Goal: Task Accomplishment & Management: Complete application form

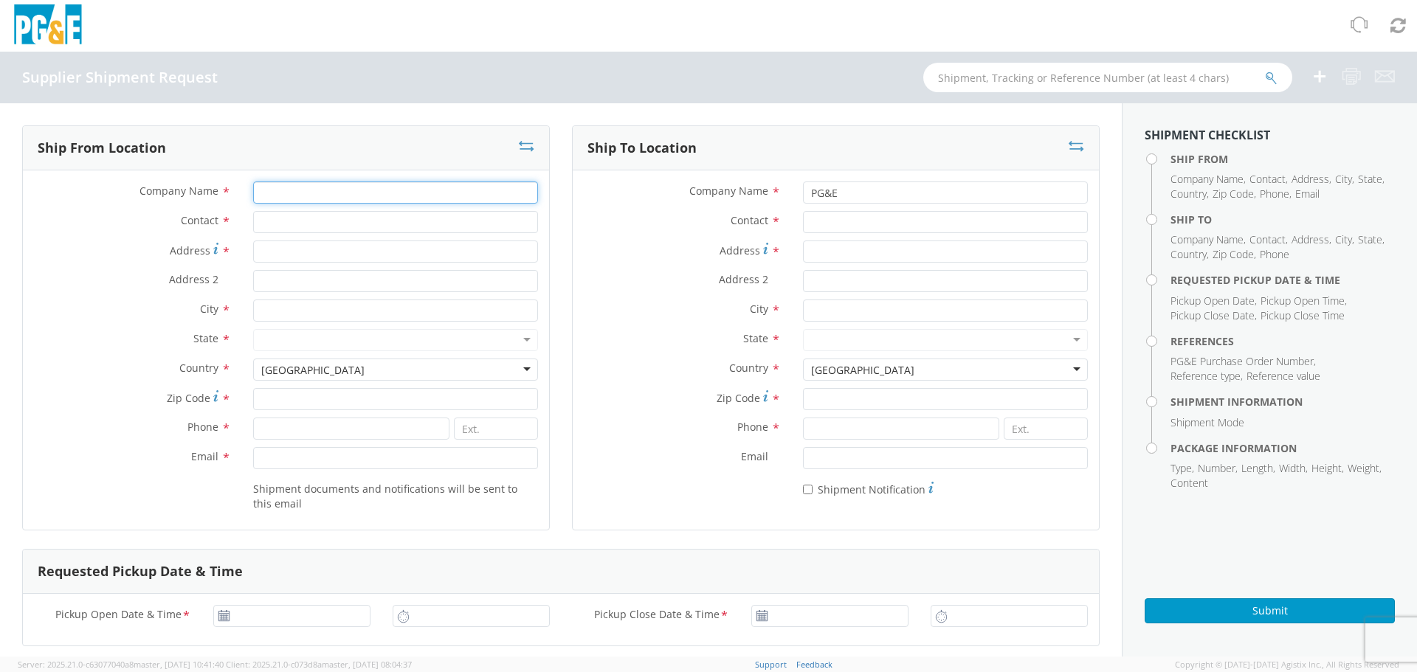
click at [368, 197] on input "Company Name *" at bounding box center [395, 193] width 285 height 22
type input "FLEETLIFE INC"
type input "[PERSON_NAME]"
type input "[STREET_ADDRESS]"
type input "CHICKASHA"
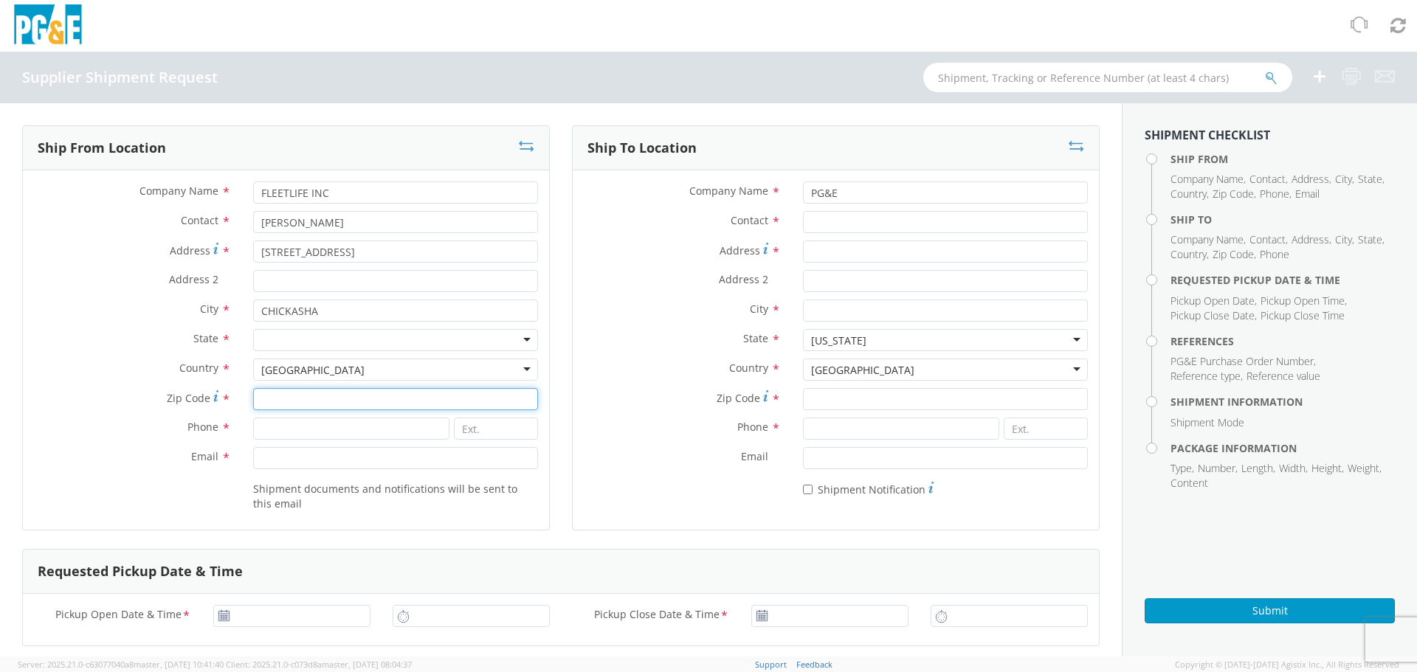
type input "73018"
type input "4052240681"
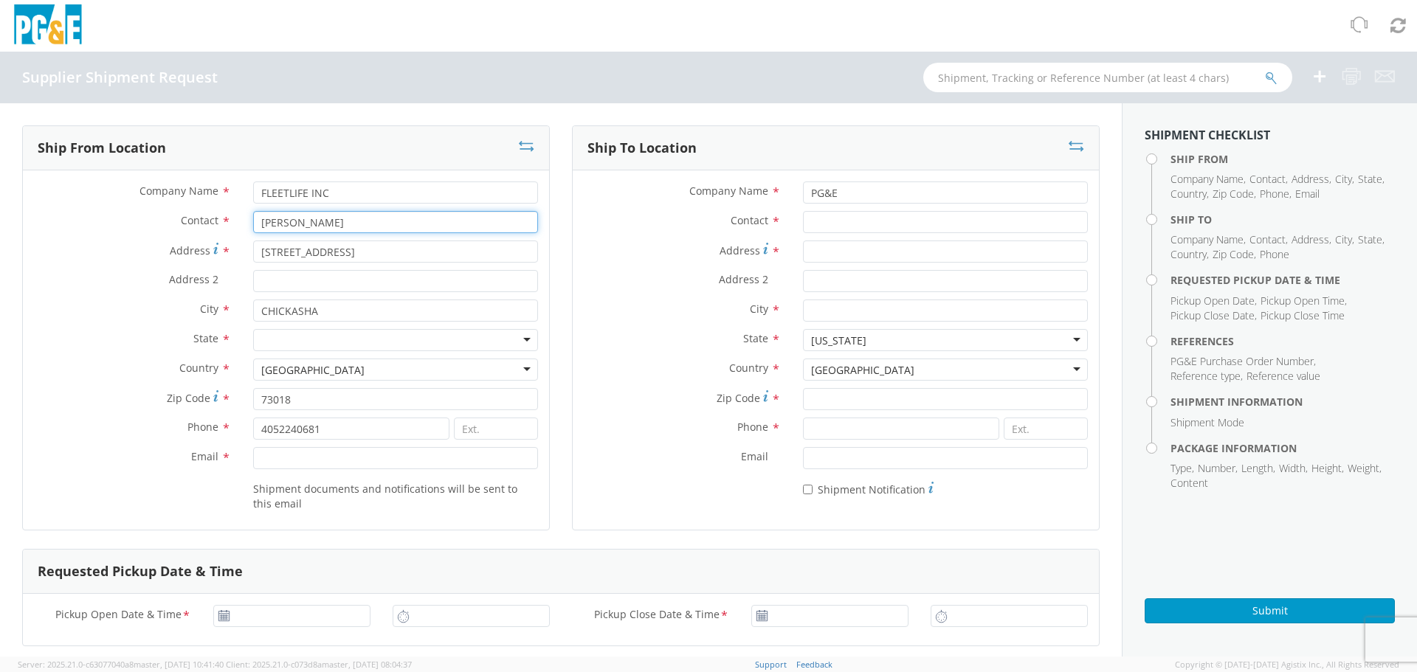
drag, startPoint x: 383, startPoint y: 226, endPoint x: 187, endPoint y: 220, distance: 196.4
click at [187, 220] on div "Contact * [PERSON_NAME]" at bounding box center [286, 222] width 526 height 22
type input "[PERSON_NAME]"
click at [475, 349] on div "State * [US_STATE] [US_STATE] [US_STATE] [US_STATE] Armed Forces Americas Armed…" at bounding box center [286, 344] width 526 height 30
click at [475, 348] on div at bounding box center [395, 340] width 285 height 22
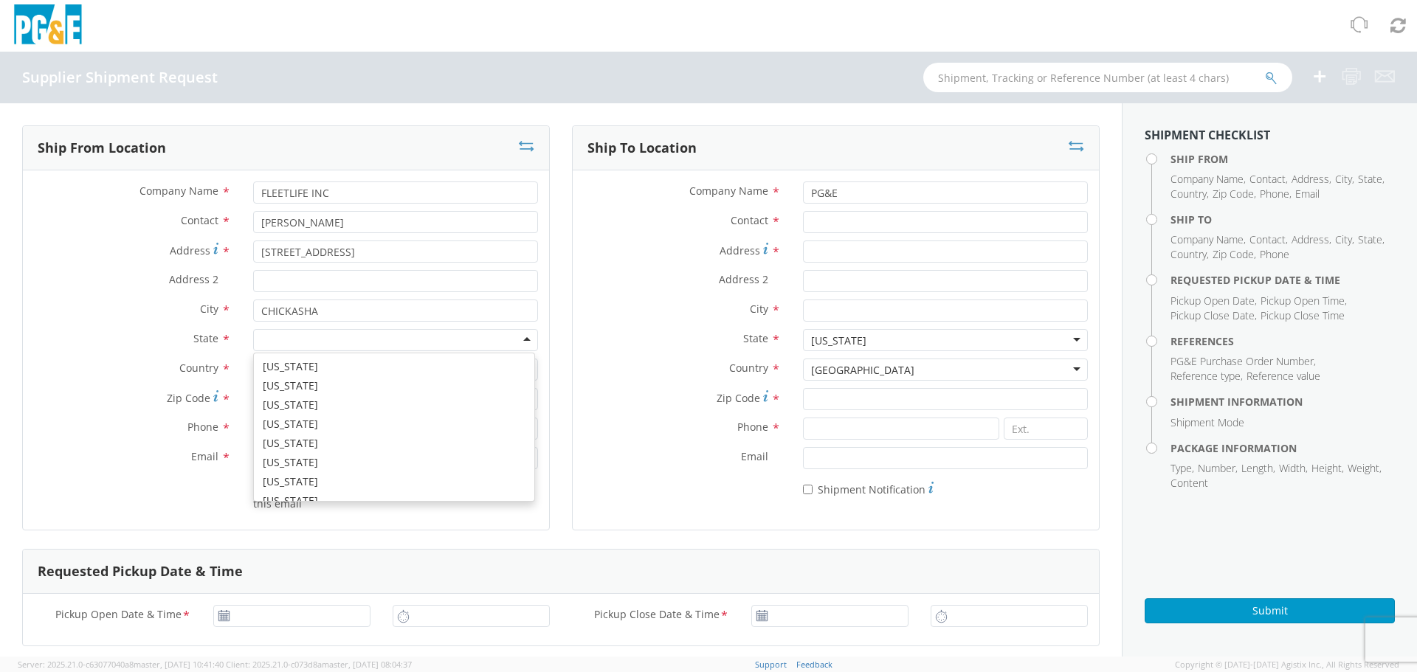
scroll to position [738, 0]
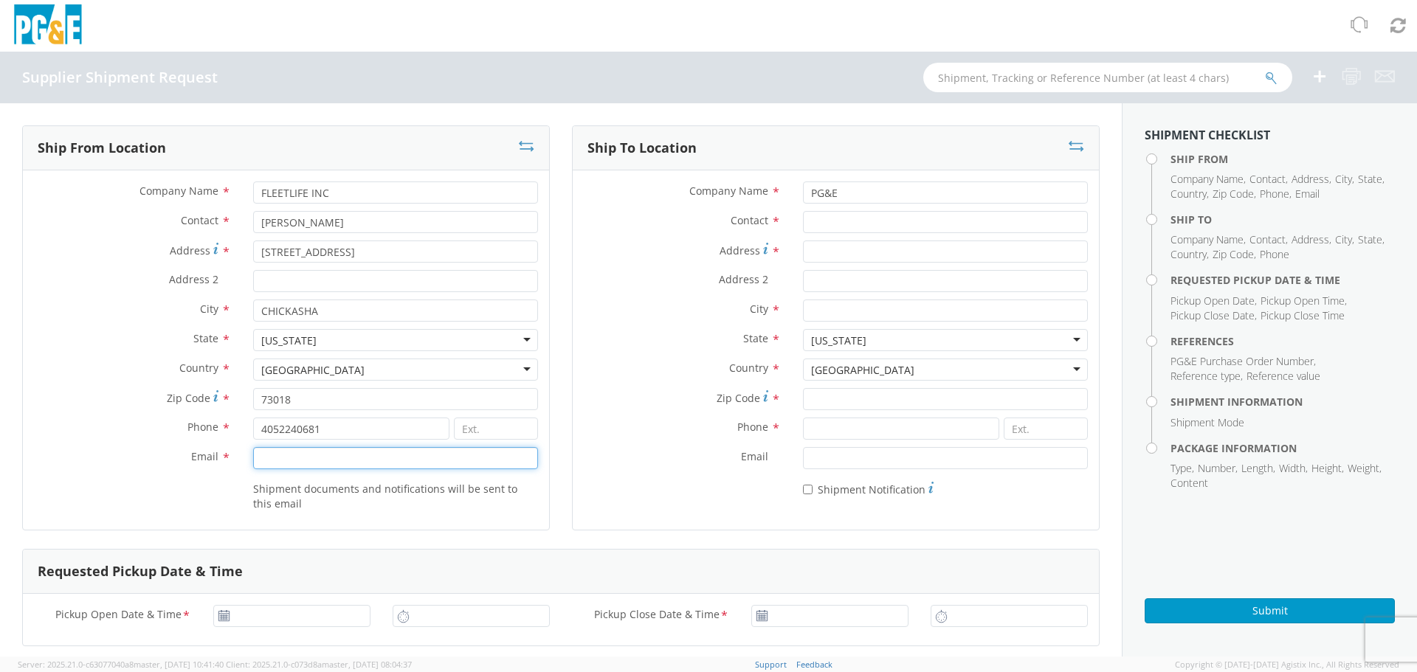
click at [468, 464] on input "Email *" at bounding box center [395, 458] width 285 height 22
type input "[EMAIL_ADDRESS][DOMAIN_NAME]"
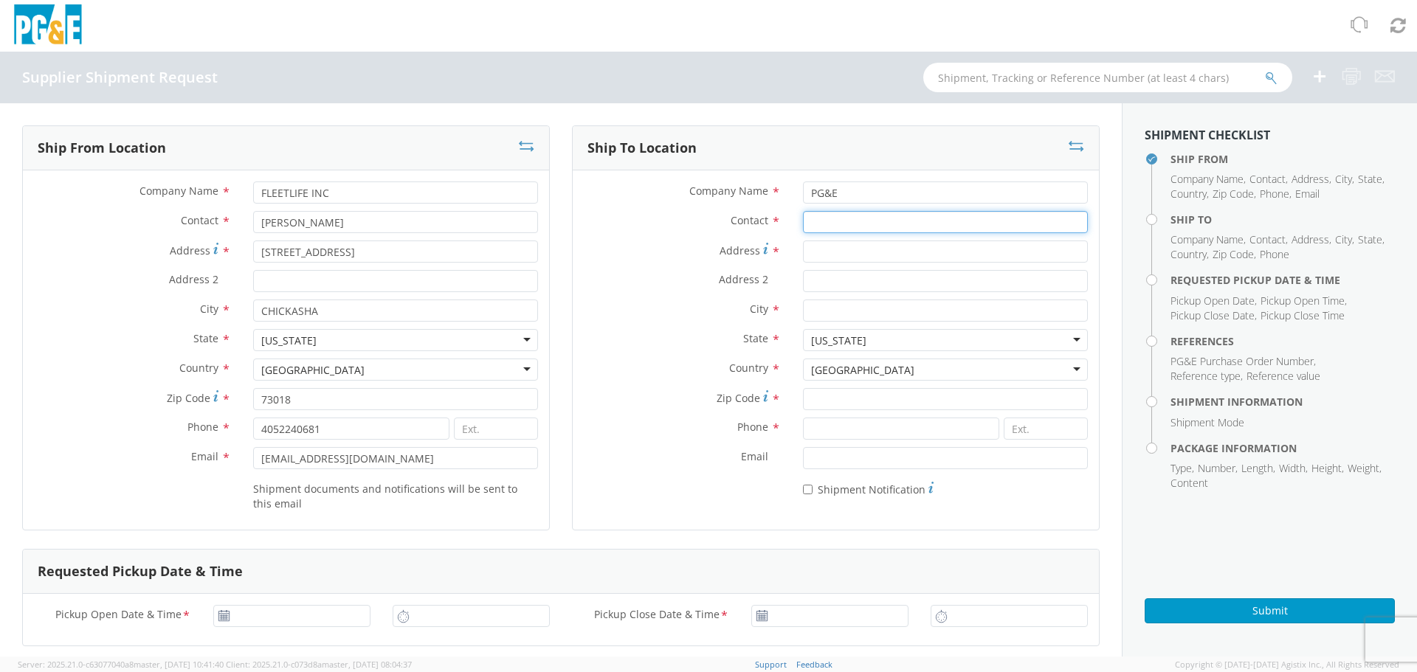
click at [858, 227] on input "Contact *" at bounding box center [945, 222] width 285 height 22
type input "RECEIVING"
type input "145453 NATIONAL TRAILS HWY"
type input "NEEDLES"
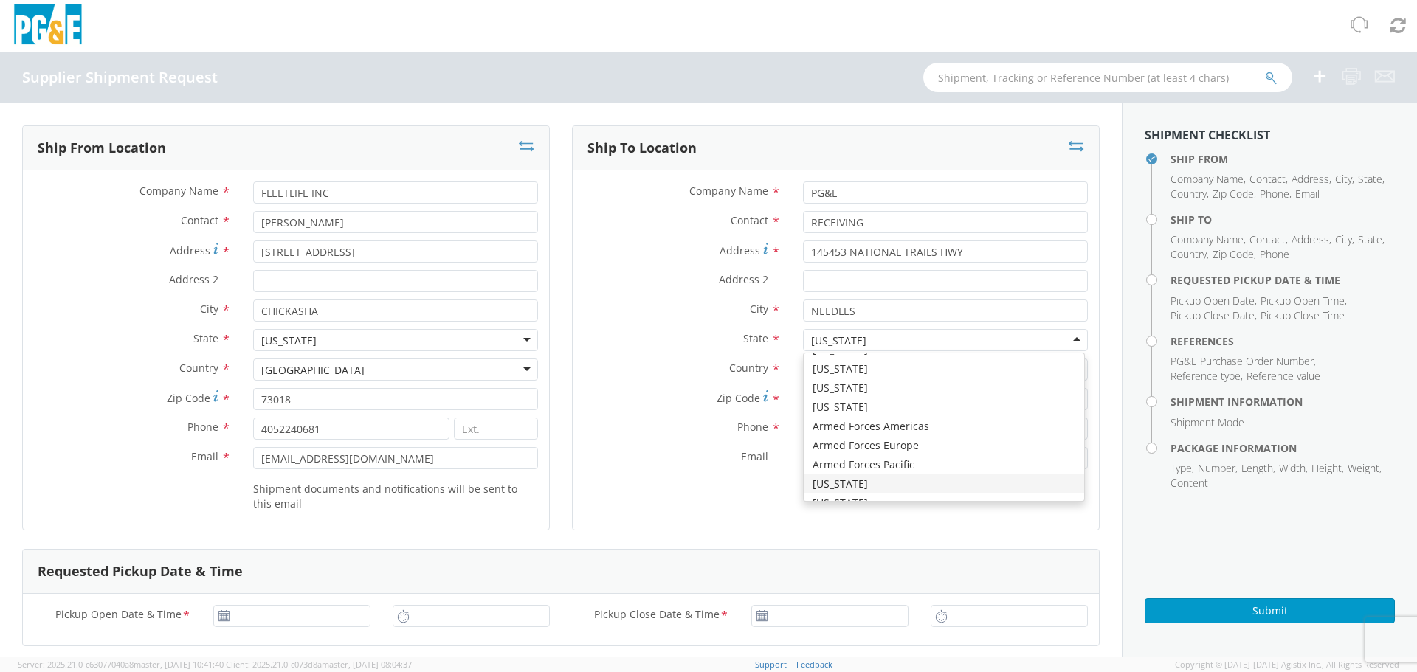
scroll to position [3721, 0]
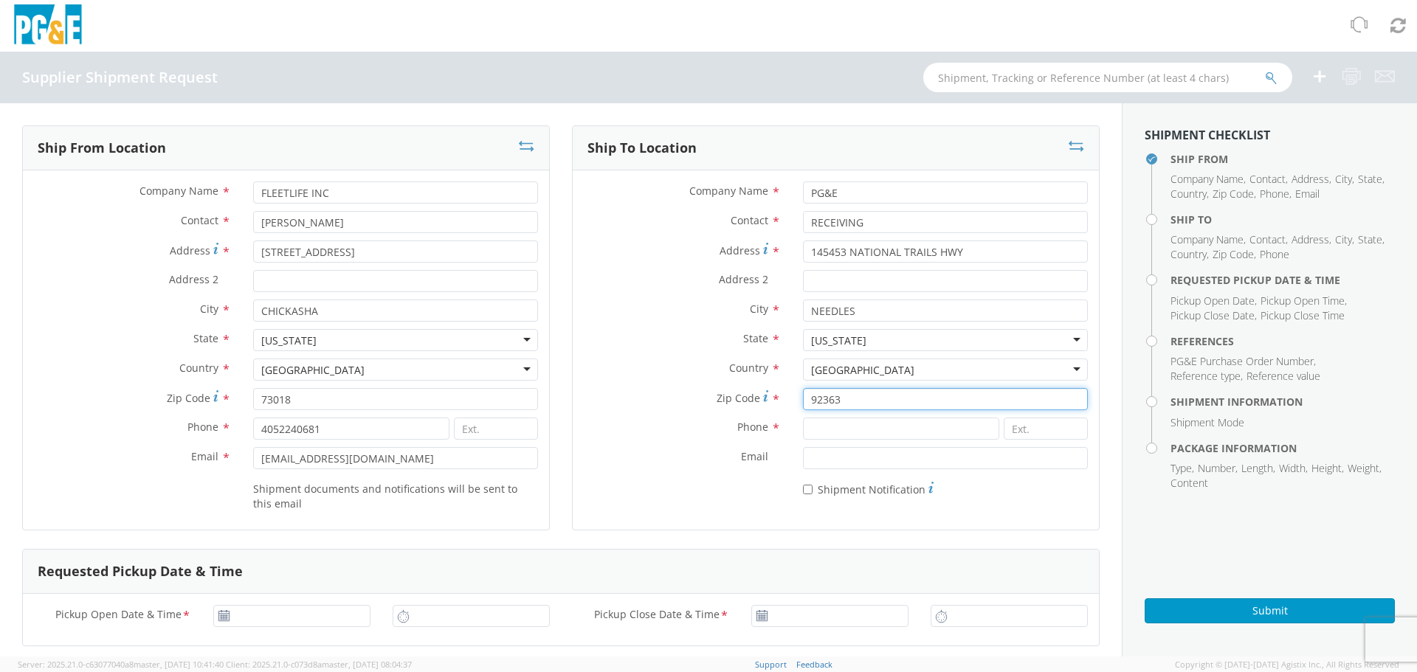
type input "92363"
paste input "[PHONE_NUMBER]"
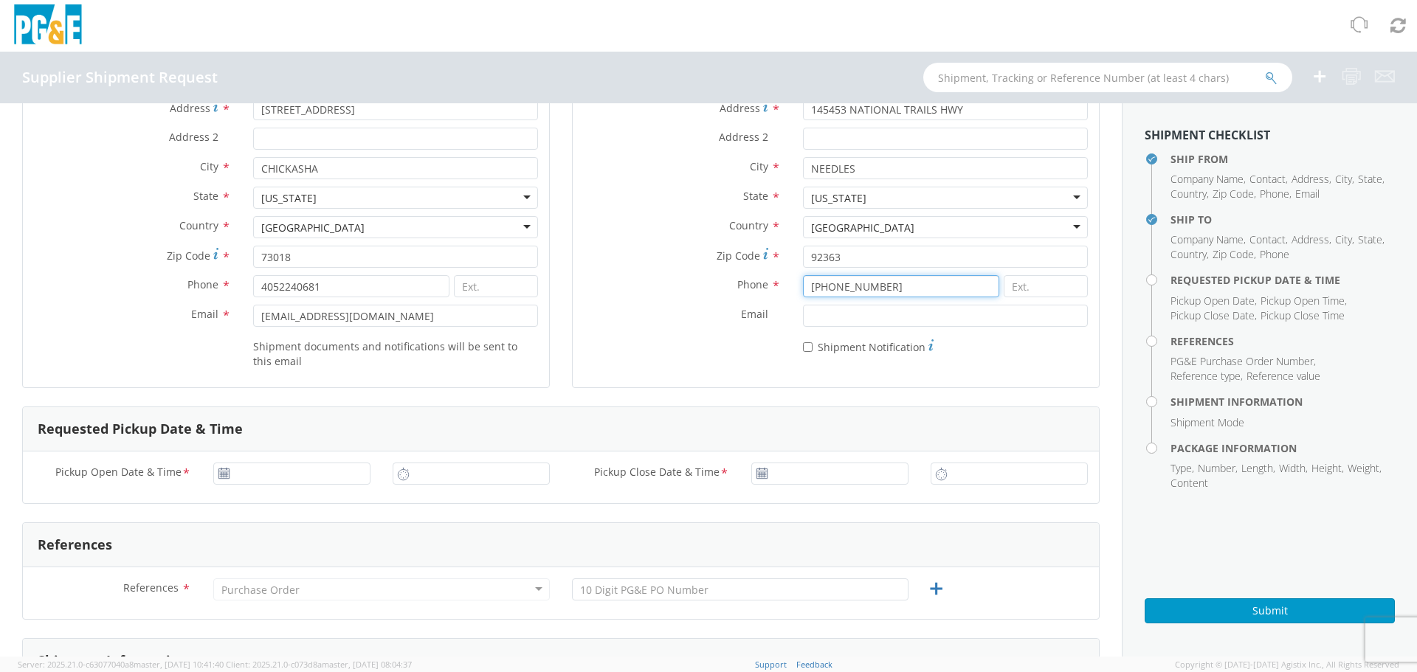
scroll to position [148, 0]
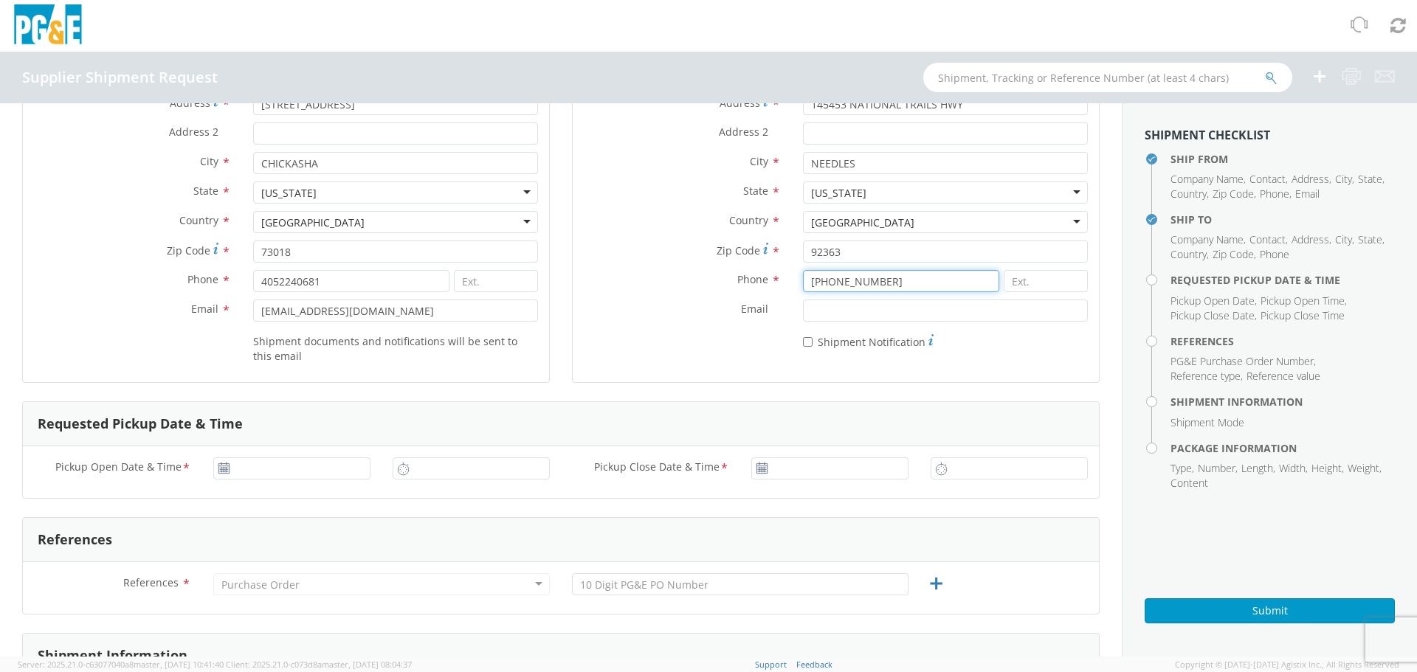
type input "[PHONE_NUMBER]"
click at [224, 469] on use at bounding box center [223, 468] width 10 height 10
type input "[DATE]"
drag, startPoint x: 219, startPoint y: 461, endPoint x: 232, endPoint y: 462, distance: 12.6
click at [221, 461] on input "[DATE]" at bounding box center [291, 469] width 157 height 22
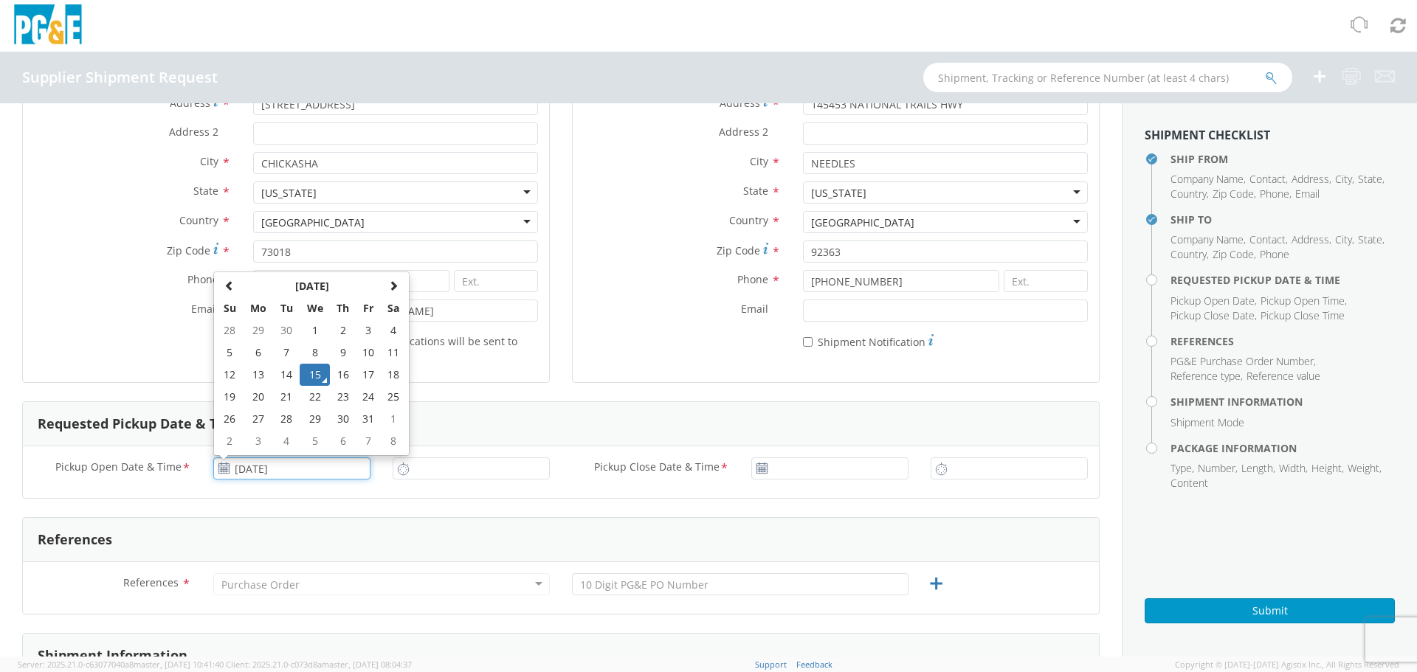
click at [319, 379] on td "15" at bounding box center [315, 375] width 31 height 22
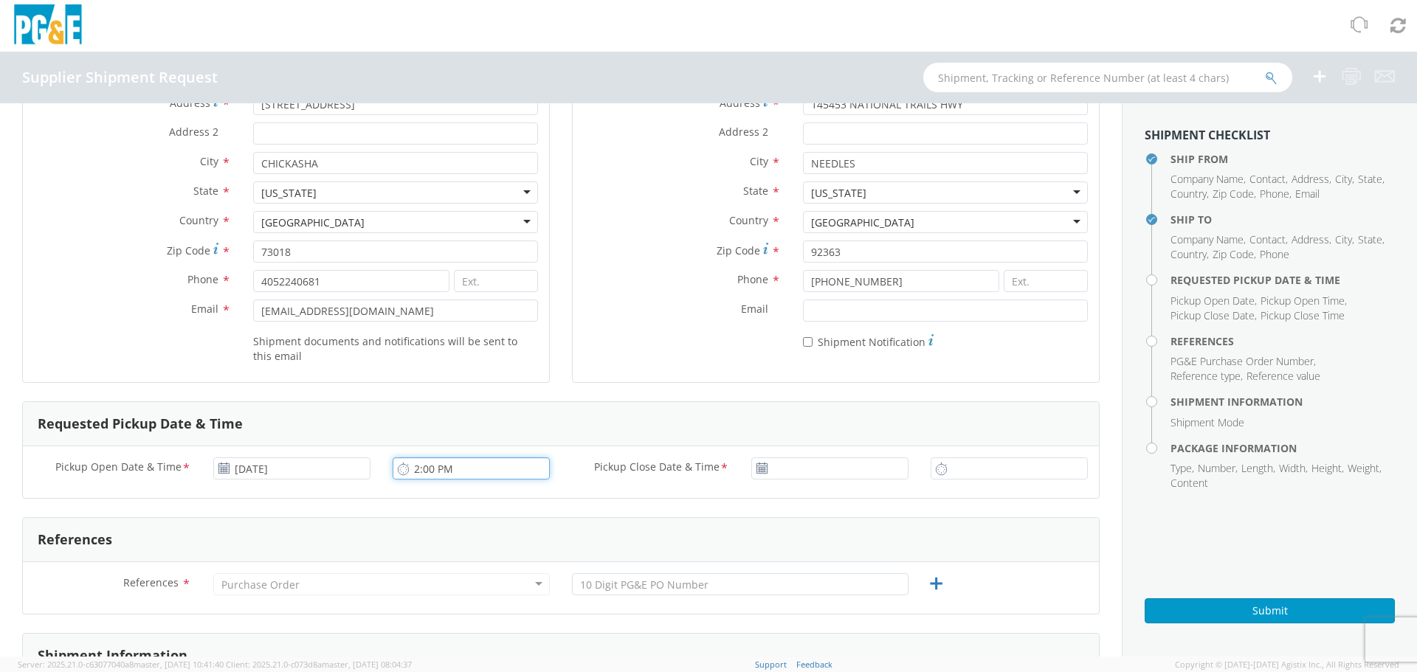
click at [393, 470] on input "2:00 PM" at bounding box center [471, 469] width 157 height 22
click at [425, 472] on input "2:00 PM" at bounding box center [471, 469] width 157 height 22
type input "2:45 PM"
click at [804, 464] on input "[DATE]" at bounding box center [829, 469] width 157 height 22
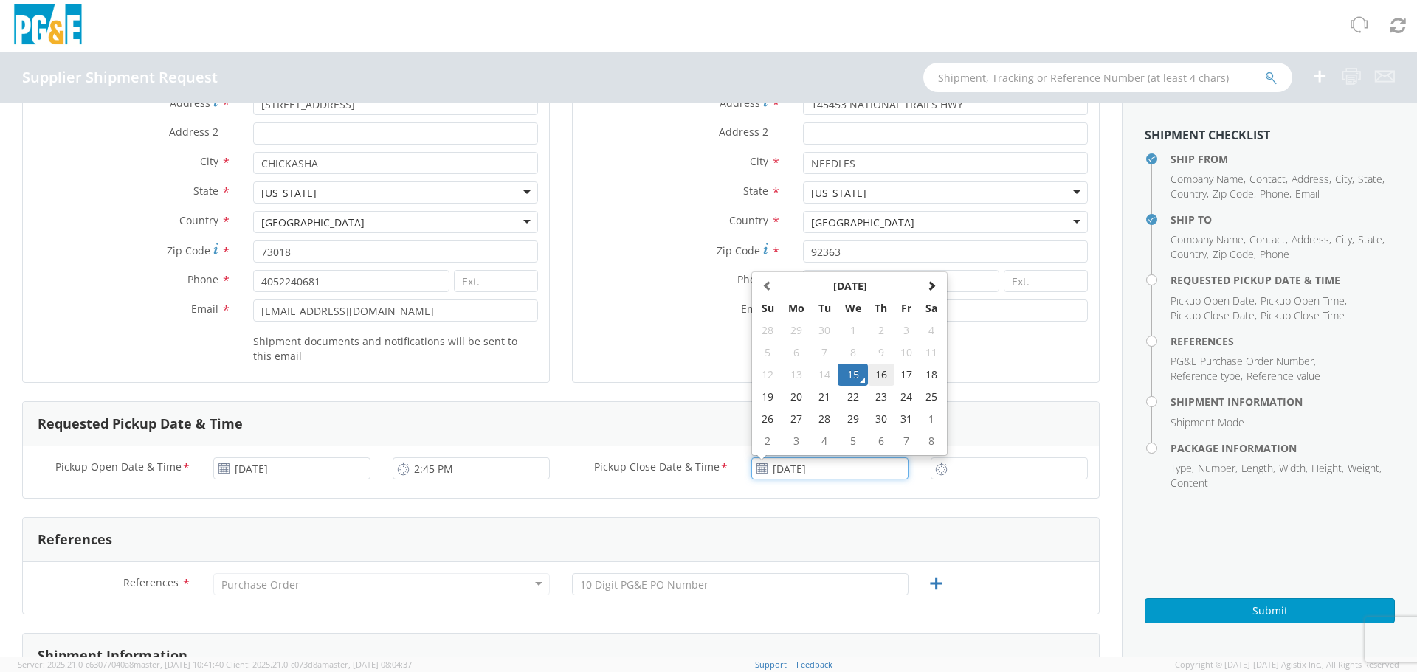
click at [880, 376] on td "16" at bounding box center [881, 375] width 26 height 22
type input "[DATE]"
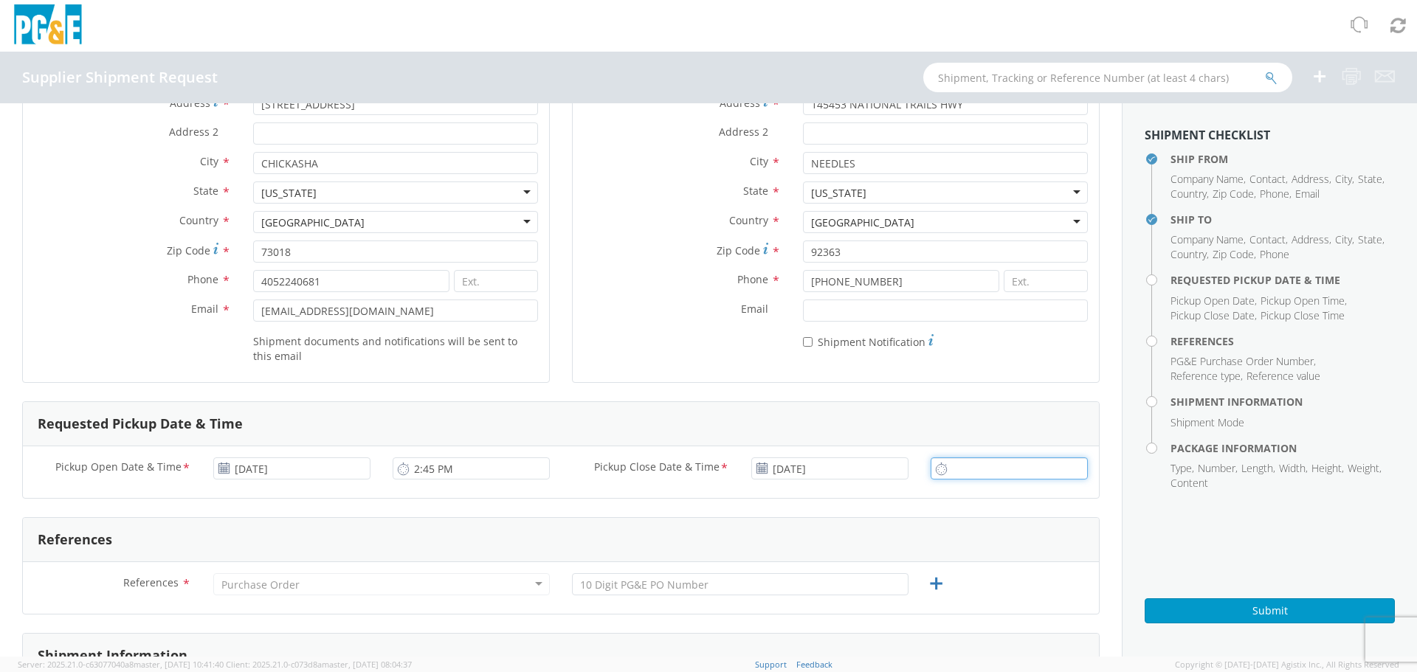
type input "2:00 PM"
click at [960, 466] on input "2:00 PM" at bounding box center [1009, 469] width 157 height 22
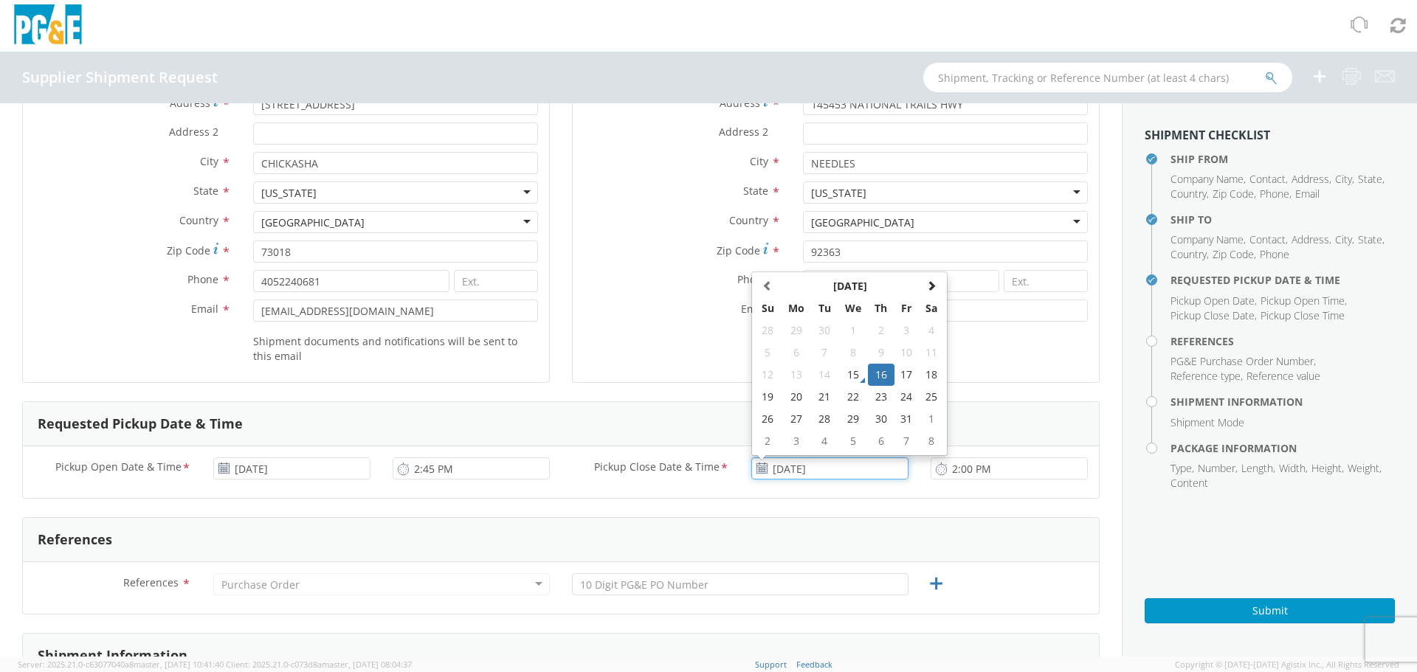
click at [836, 472] on input "[DATE]" at bounding box center [829, 469] width 157 height 22
click at [848, 371] on td "15" at bounding box center [853, 375] width 31 height 22
type input "[DATE]"
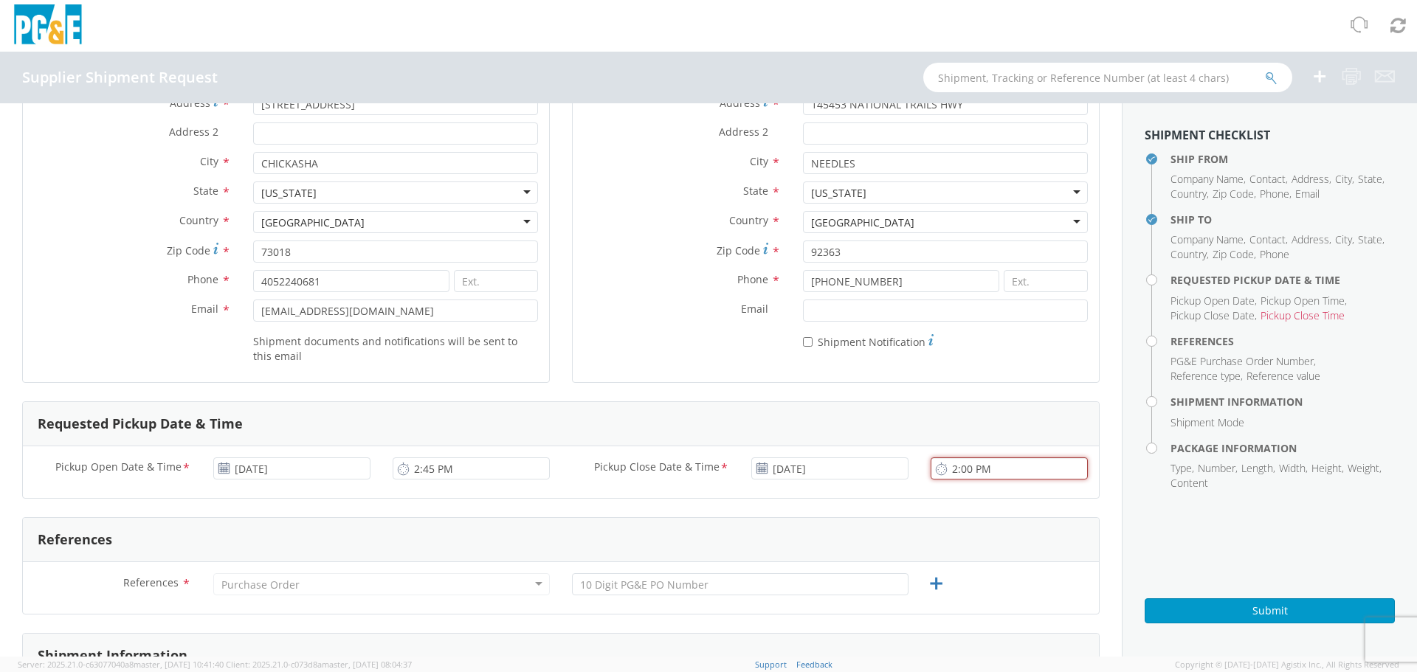
click at [978, 465] on input "2:00 PM" at bounding box center [1009, 469] width 157 height 22
drag, startPoint x: 966, startPoint y: 469, endPoint x: 958, endPoint y: 472, distance: 8.6
click at [958, 472] on input "04:00 PM" at bounding box center [1009, 469] width 157 height 22
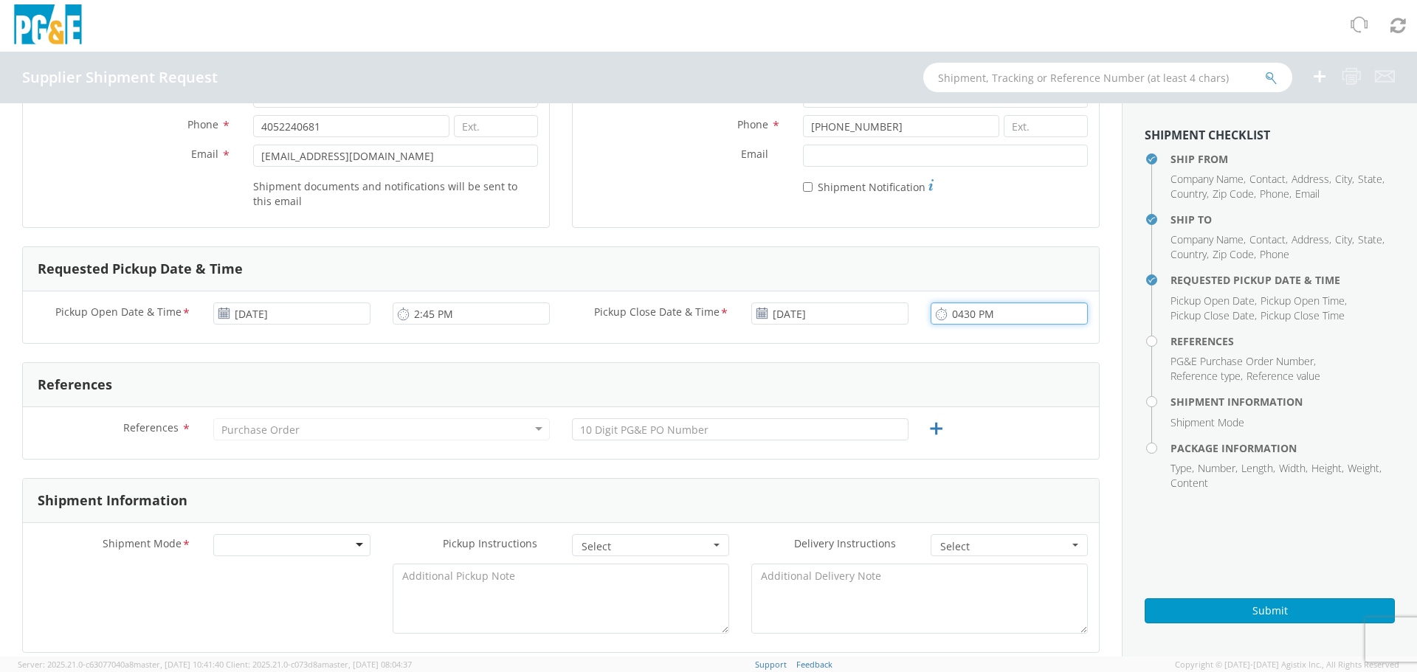
scroll to position [369, 0]
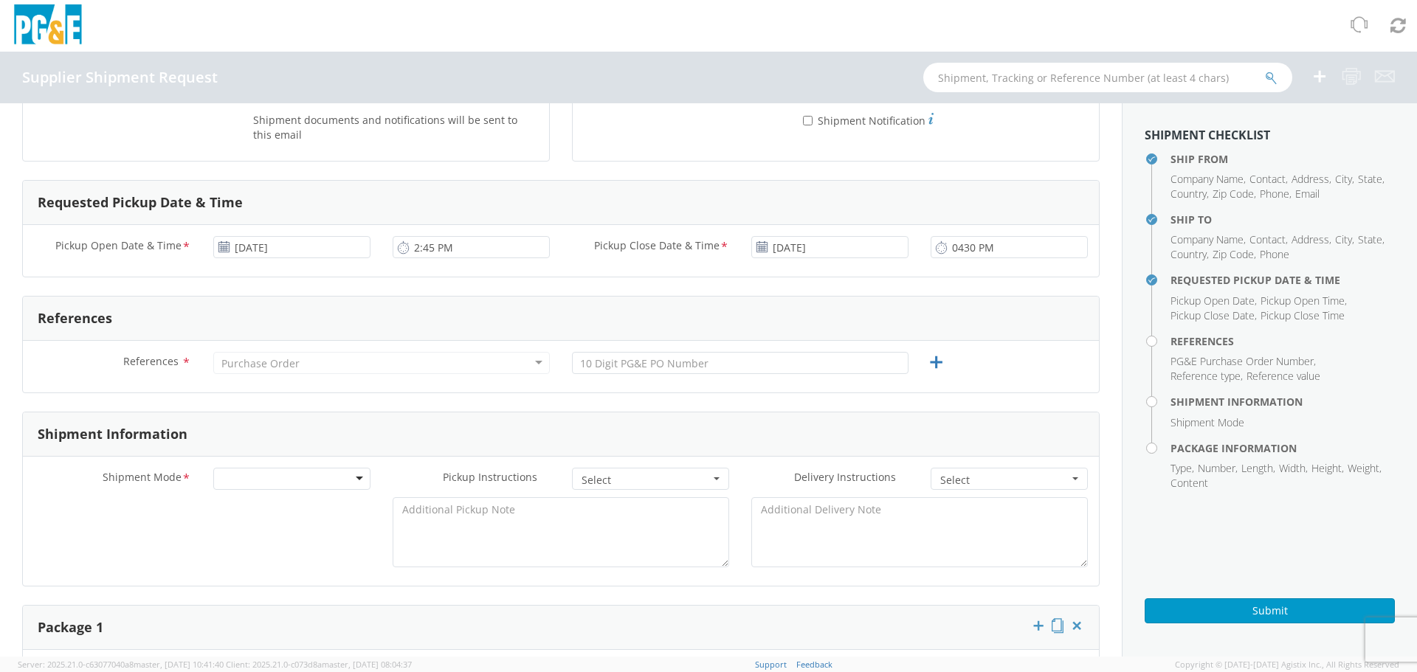
type input "4:30 PM"
click at [376, 365] on div "Purchase Order" at bounding box center [381, 363] width 337 height 22
click at [378, 361] on div "Purchase Order" at bounding box center [381, 363] width 337 height 22
click at [525, 365] on div "Purchase Order" at bounding box center [381, 363] width 337 height 22
click at [537, 359] on div "Purchase Order" at bounding box center [381, 363] width 337 height 22
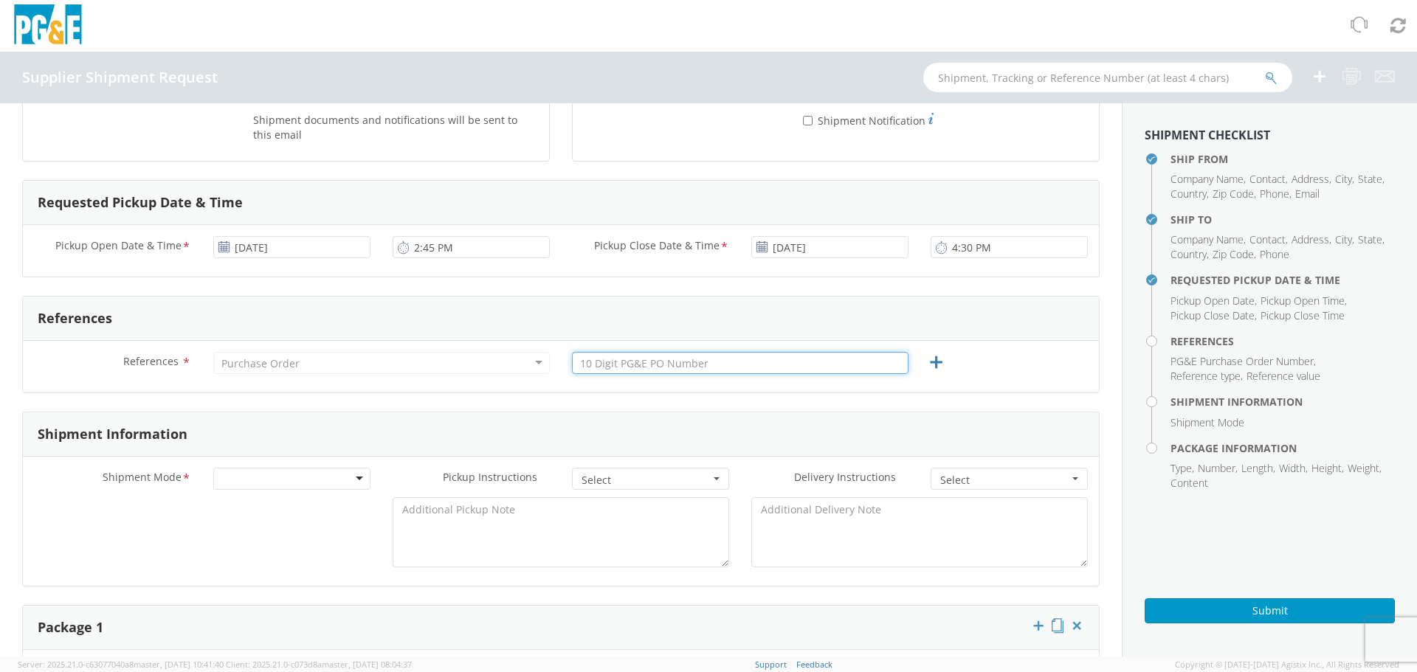
drag, startPoint x: 644, startPoint y: 354, endPoint x: 652, endPoint y: 354, distance: 8.2
click at [646, 354] on input "text" at bounding box center [740, 363] width 337 height 22
type input "4591301"
drag, startPoint x: 628, startPoint y: 362, endPoint x: 554, endPoint y: 376, distance: 75.7
click at [550, 378] on div "References * Purchase Order Purchase Order Account Type Activity ID Airline App…" at bounding box center [561, 367] width 1076 height 30
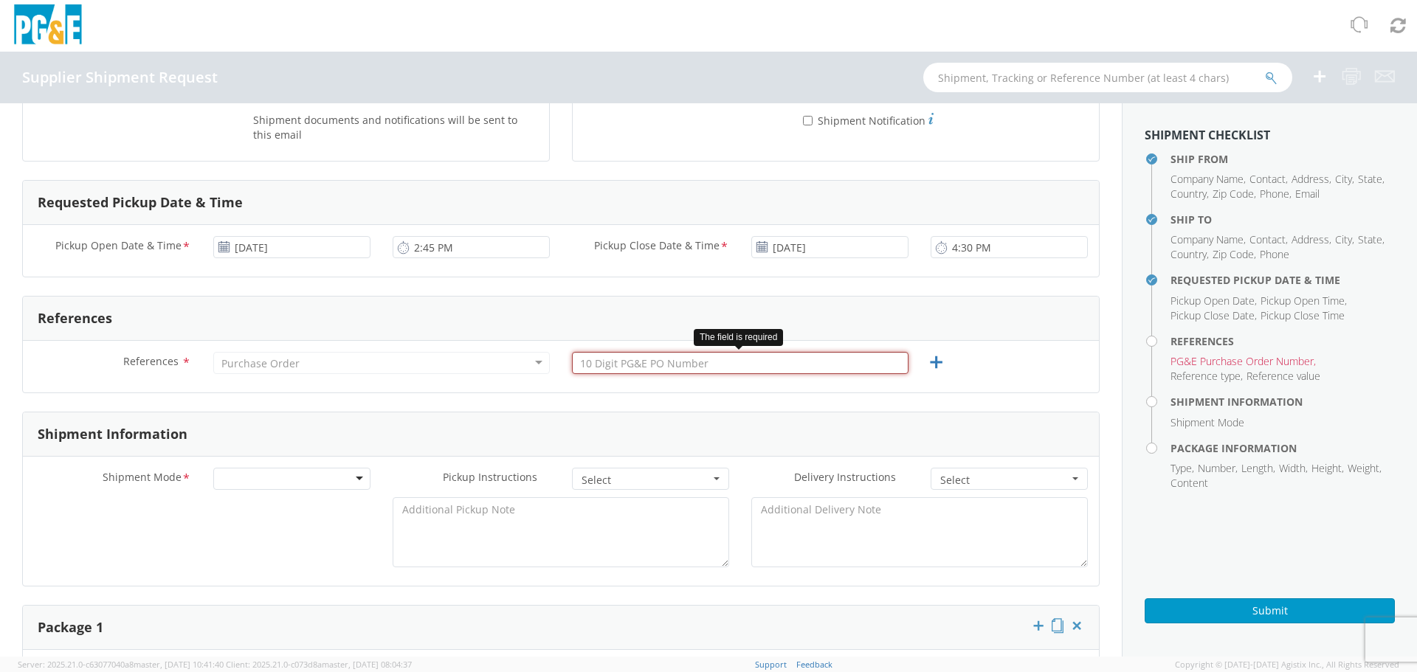
paste input "3501424414"
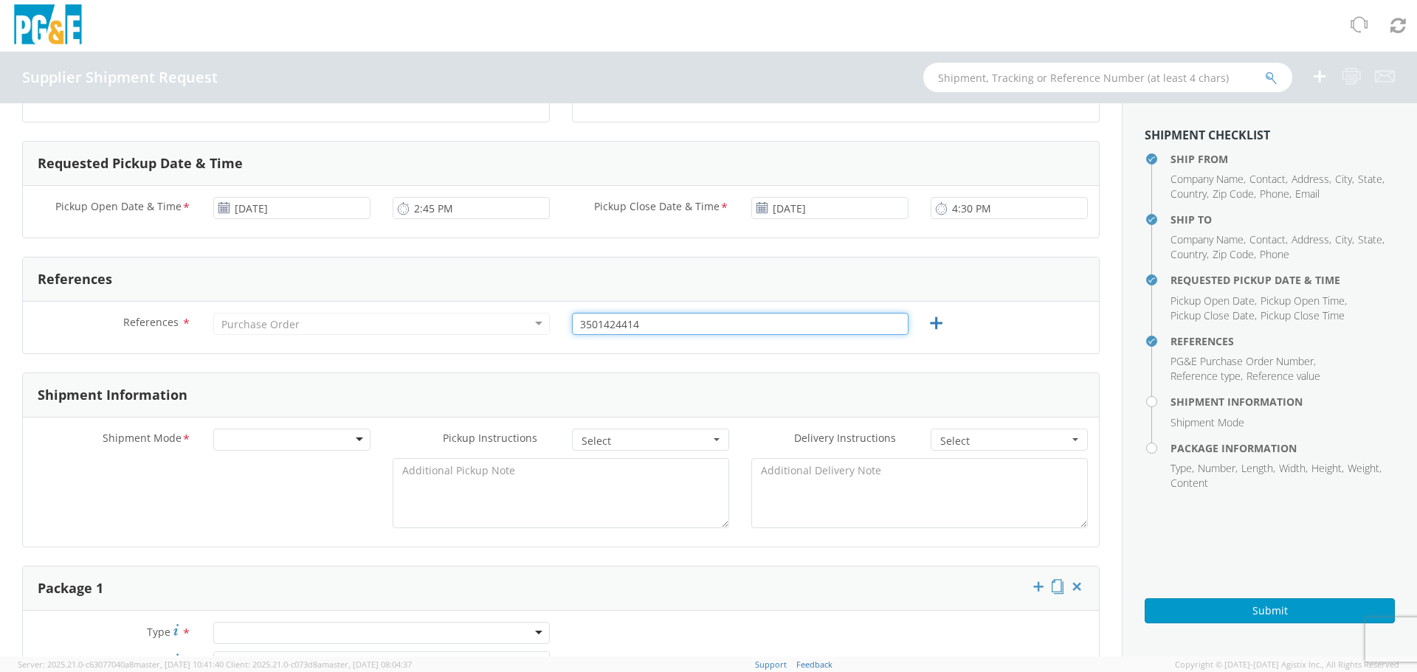
scroll to position [517, 0]
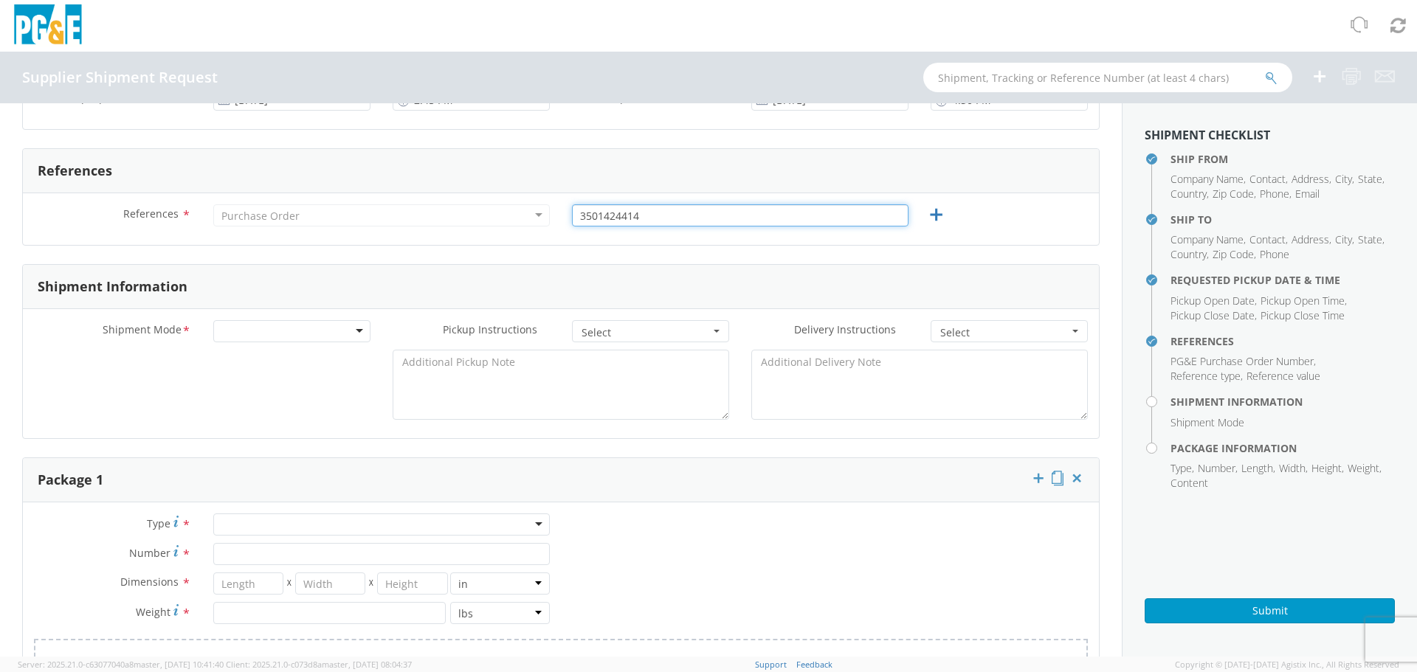
type input "3501424414"
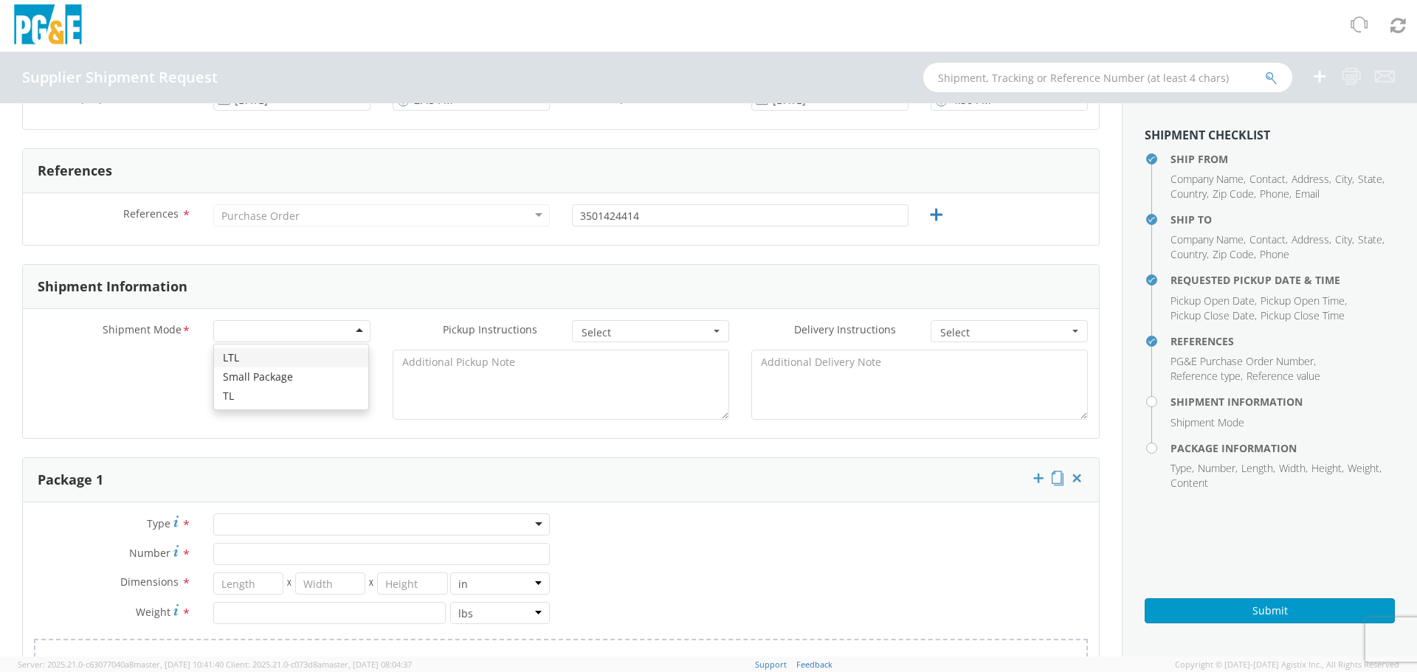
click at [353, 334] on div at bounding box center [291, 331] width 157 height 22
click at [338, 336] on div "Small Package" at bounding box center [291, 331] width 157 height 22
click at [638, 328] on span "Select" at bounding box center [646, 333] width 128 height 15
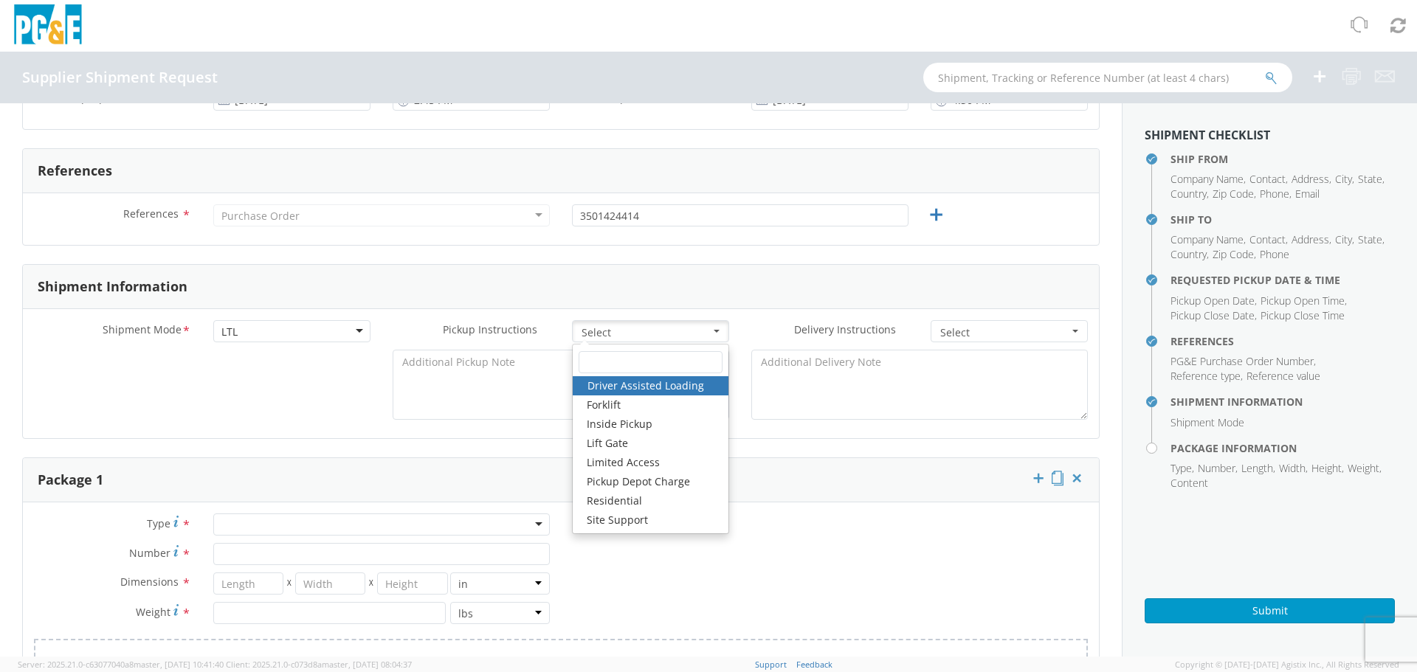
click at [658, 319] on div "Shipment Mode * LTL LTL LTL Small Package TL Pickup Instructions * Select Drive…" at bounding box center [561, 373] width 1076 height 129
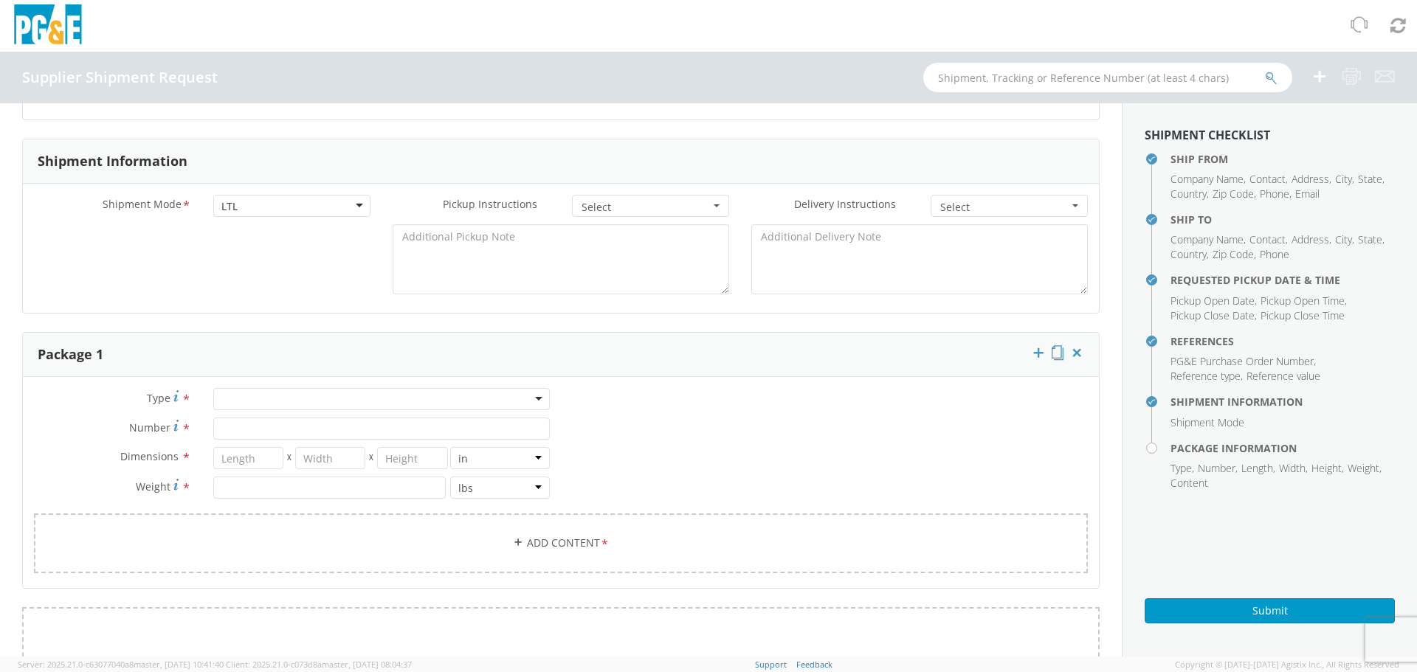
scroll to position [664, 0]
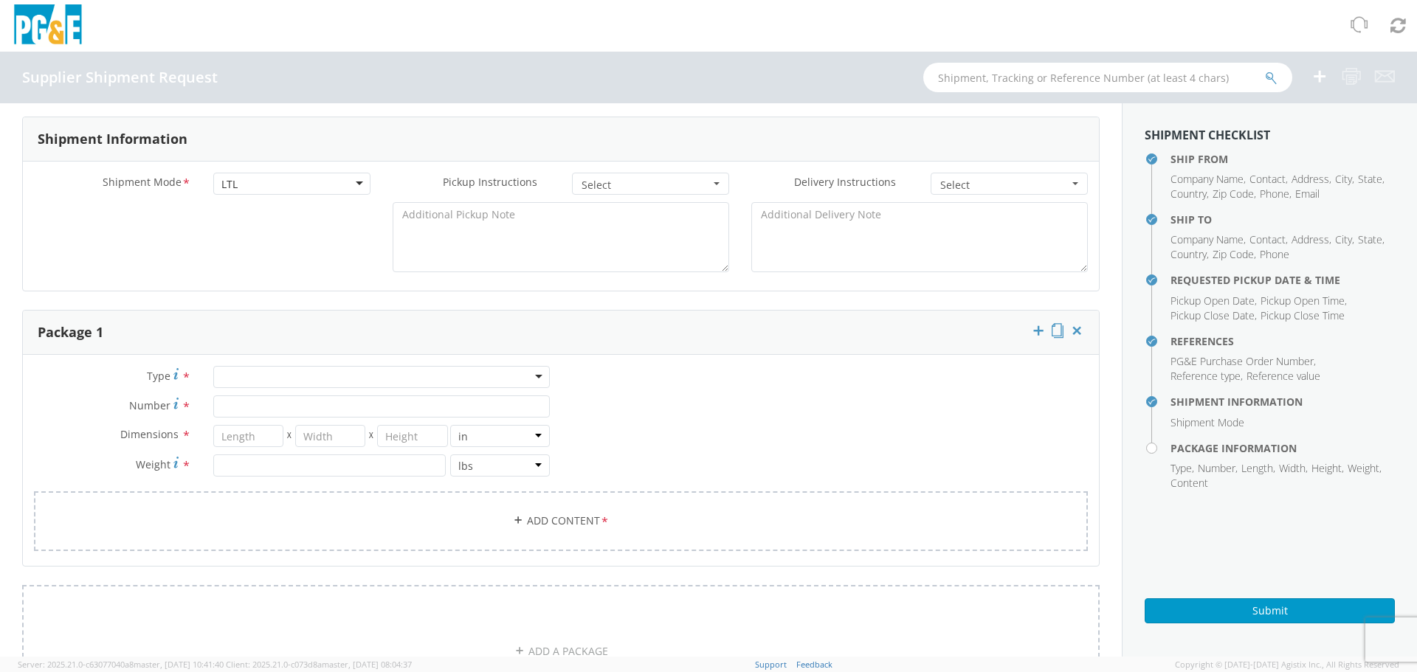
click at [328, 372] on div at bounding box center [381, 377] width 337 height 22
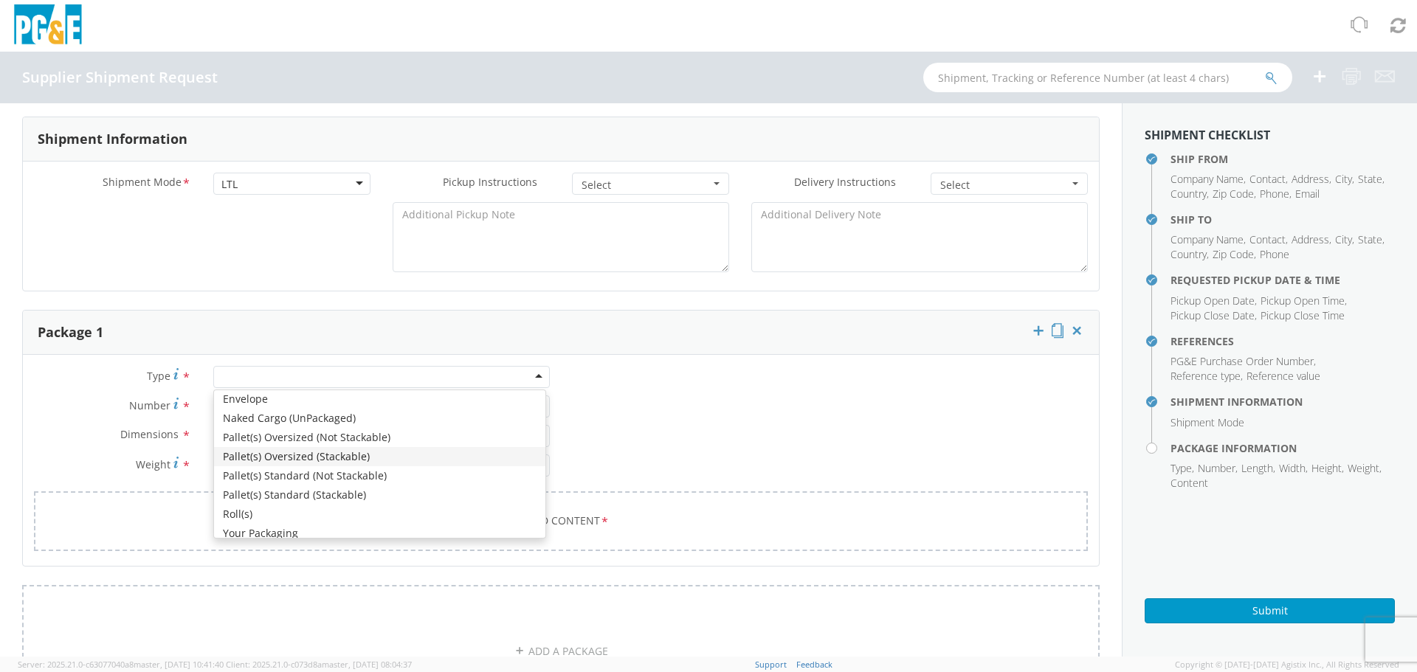
scroll to position [167, 0]
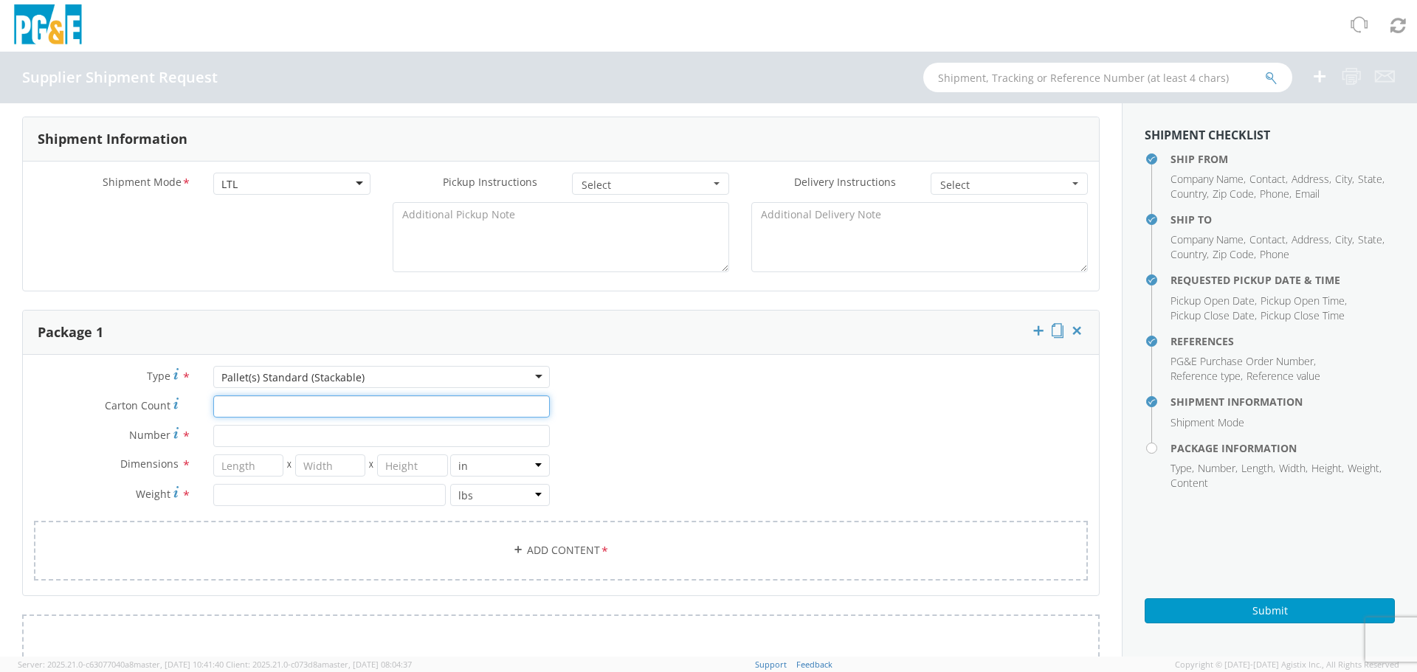
click at [291, 397] on input "Carton Count *" at bounding box center [381, 407] width 337 height 22
type input "32"
click at [272, 434] on input "Number *" at bounding box center [381, 436] width 337 height 22
click at [275, 438] on input "Number *" at bounding box center [381, 436] width 337 height 22
type input "2"
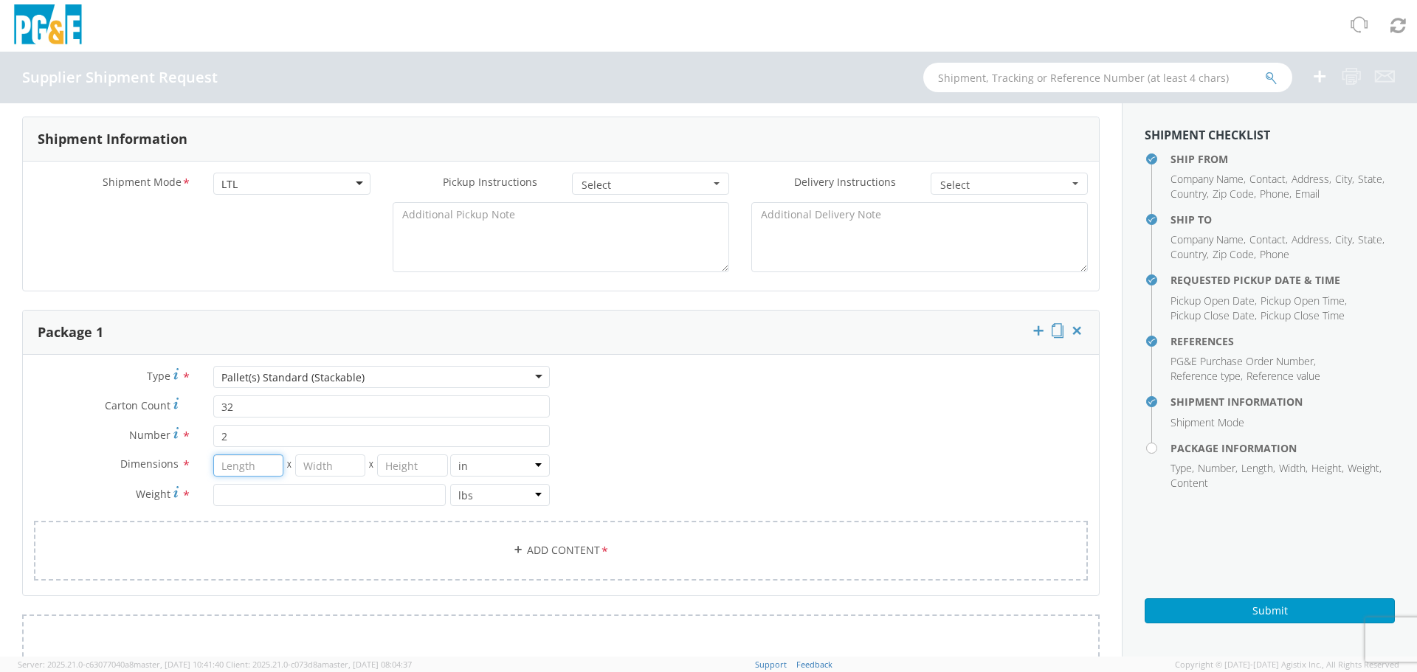
click at [258, 465] on input "number" at bounding box center [248, 466] width 70 height 22
type input "48"
click at [321, 463] on input "number" at bounding box center [330, 466] width 70 height 22
type input "40"
click at [392, 469] on div "48 X 40 X in cm ft" at bounding box center [381, 466] width 337 height 22
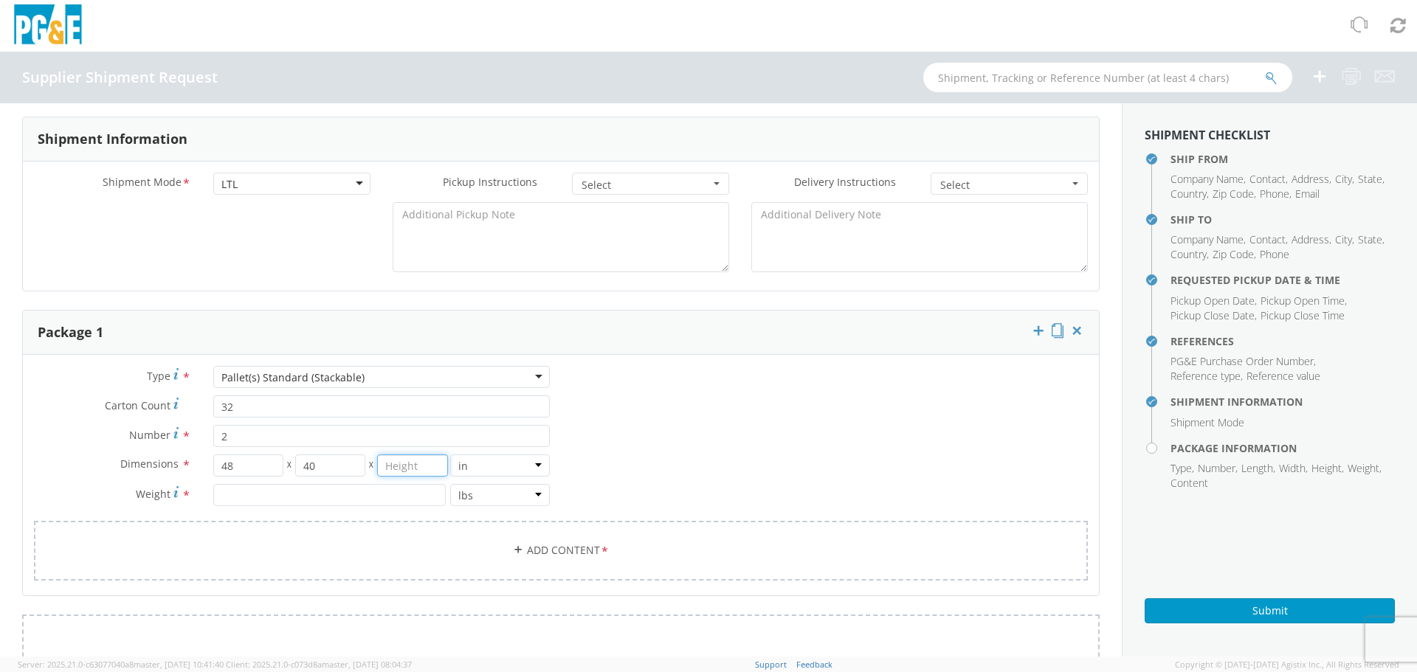
click at [400, 466] on input "number" at bounding box center [412, 466] width 70 height 22
type input "68"
click at [413, 497] on input "number" at bounding box center [329, 495] width 233 height 22
type input "3"
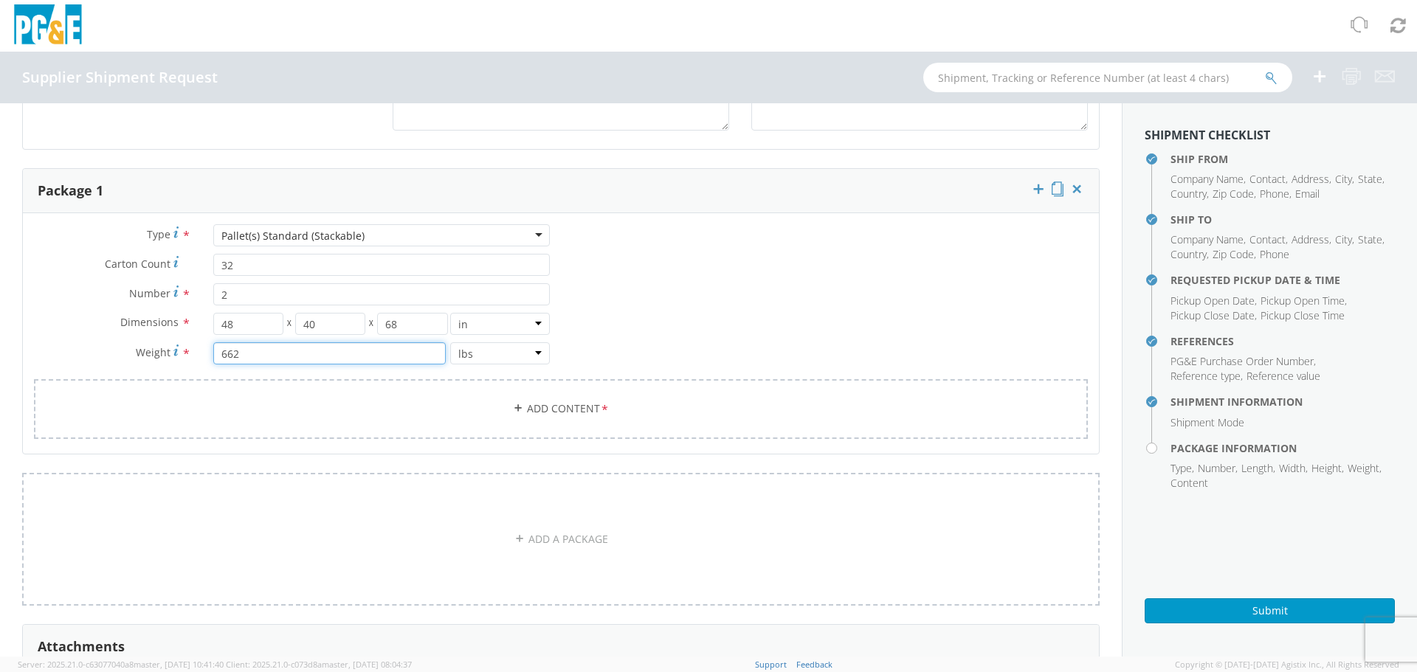
scroll to position [812, 0]
type input "662"
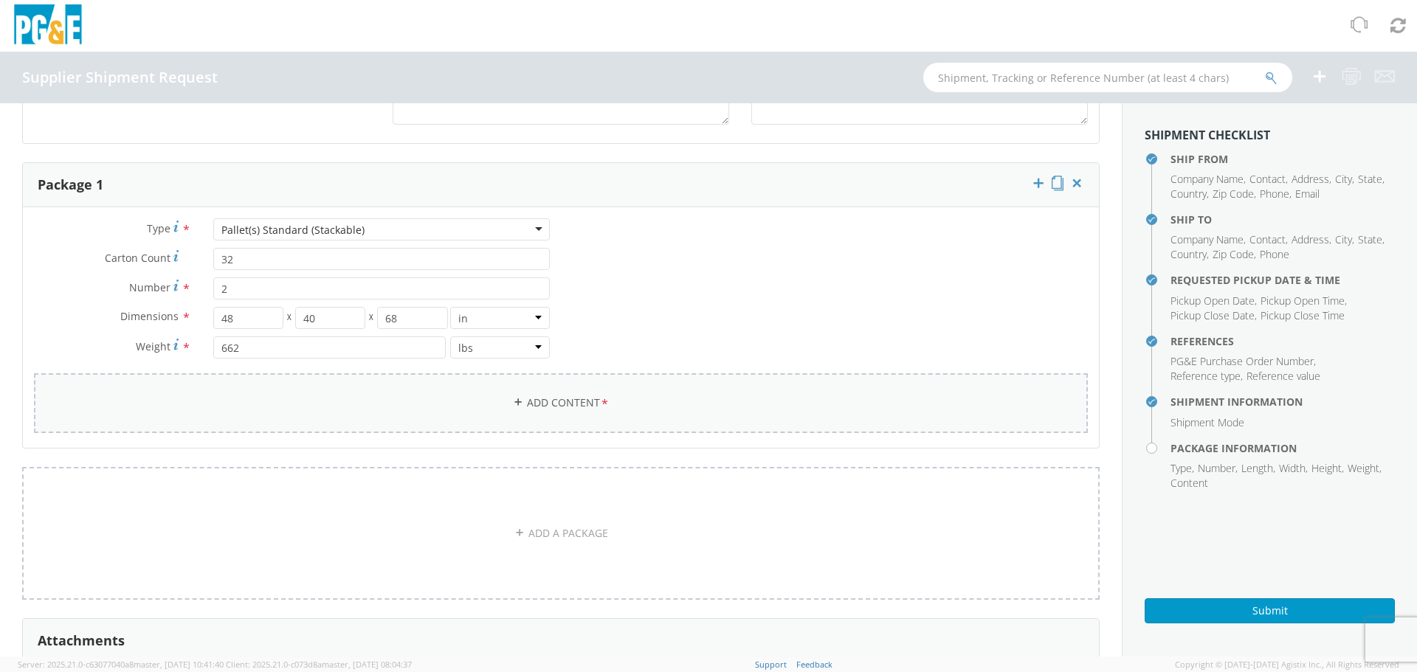
click at [513, 405] on icon at bounding box center [518, 402] width 10 height 10
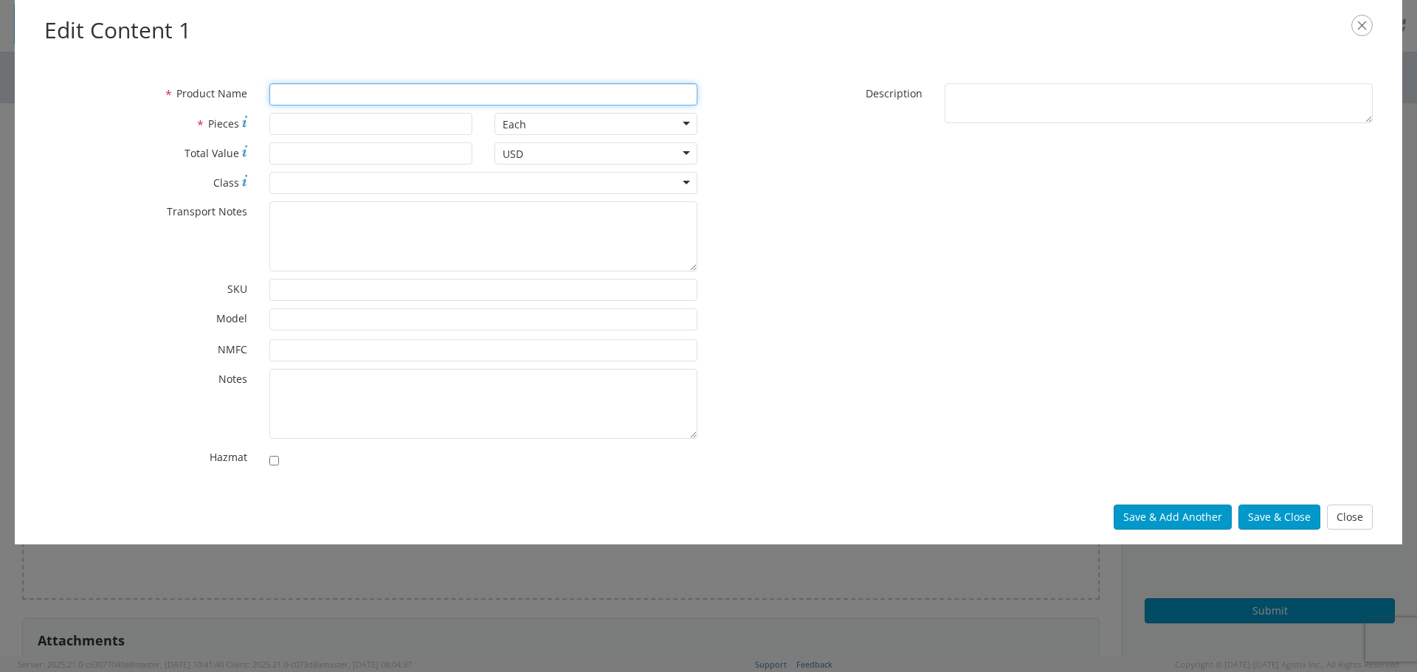
click at [328, 93] on input "* Product Name" at bounding box center [483, 94] width 428 height 22
type input "AIR FILTERS"
click at [321, 125] on input "* Pieces" at bounding box center [370, 124] width 203 height 22
type input "32"
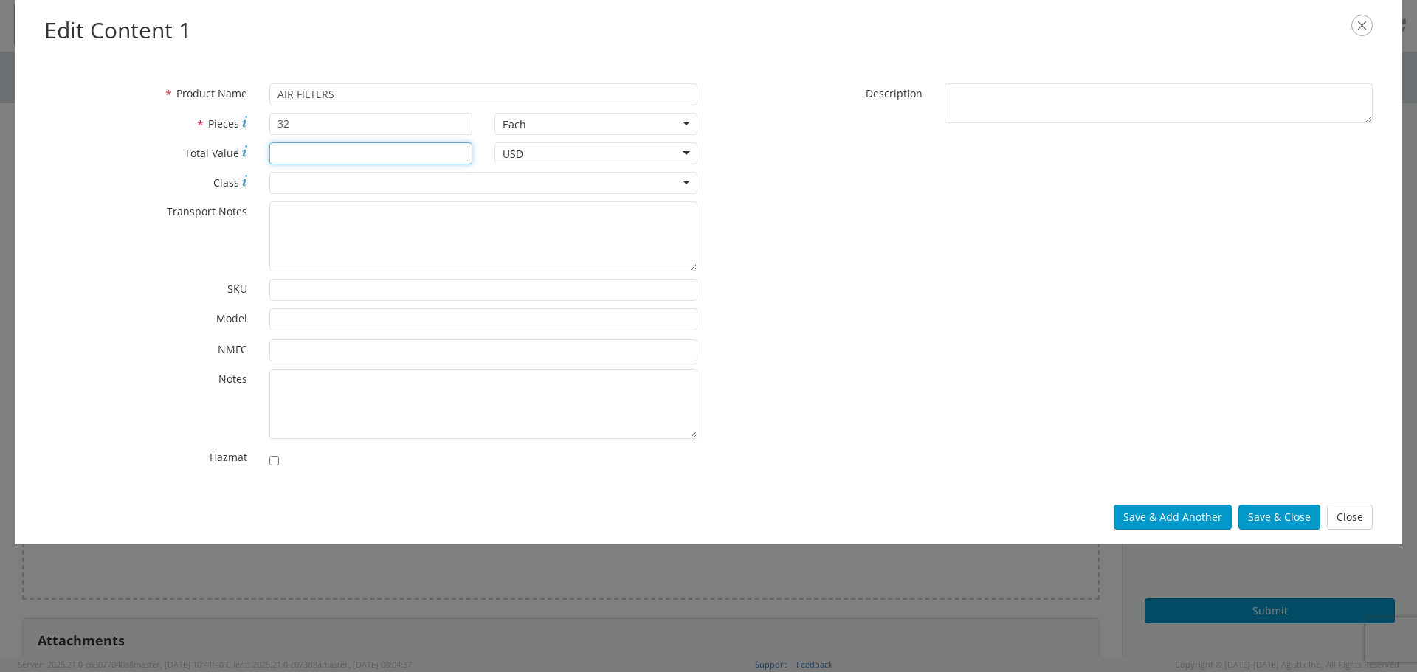
click at [339, 157] on input "* Total Value" at bounding box center [370, 153] width 203 height 22
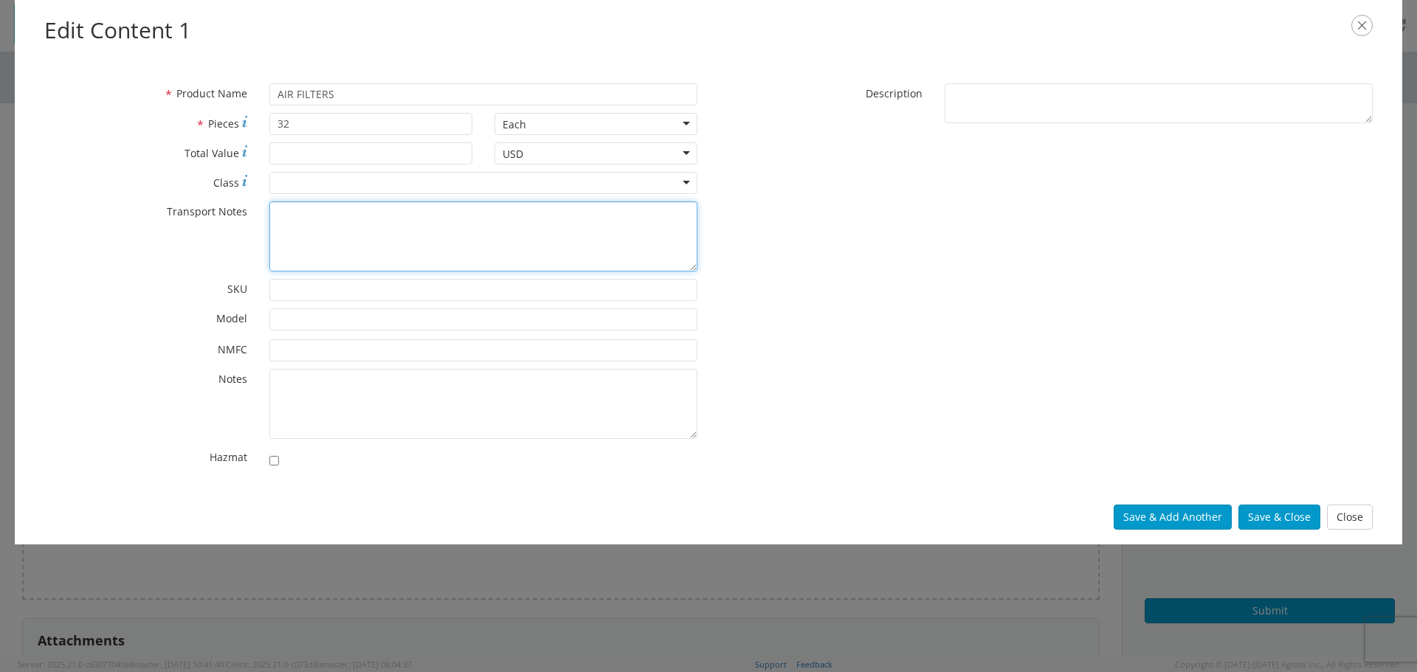
click at [434, 205] on textarea "* Transport Notes" at bounding box center [483, 237] width 428 height 70
click at [1275, 538] on div "Save & Add Another Save & Close Close" at bounding box center [709, 517] width 1388 height 55
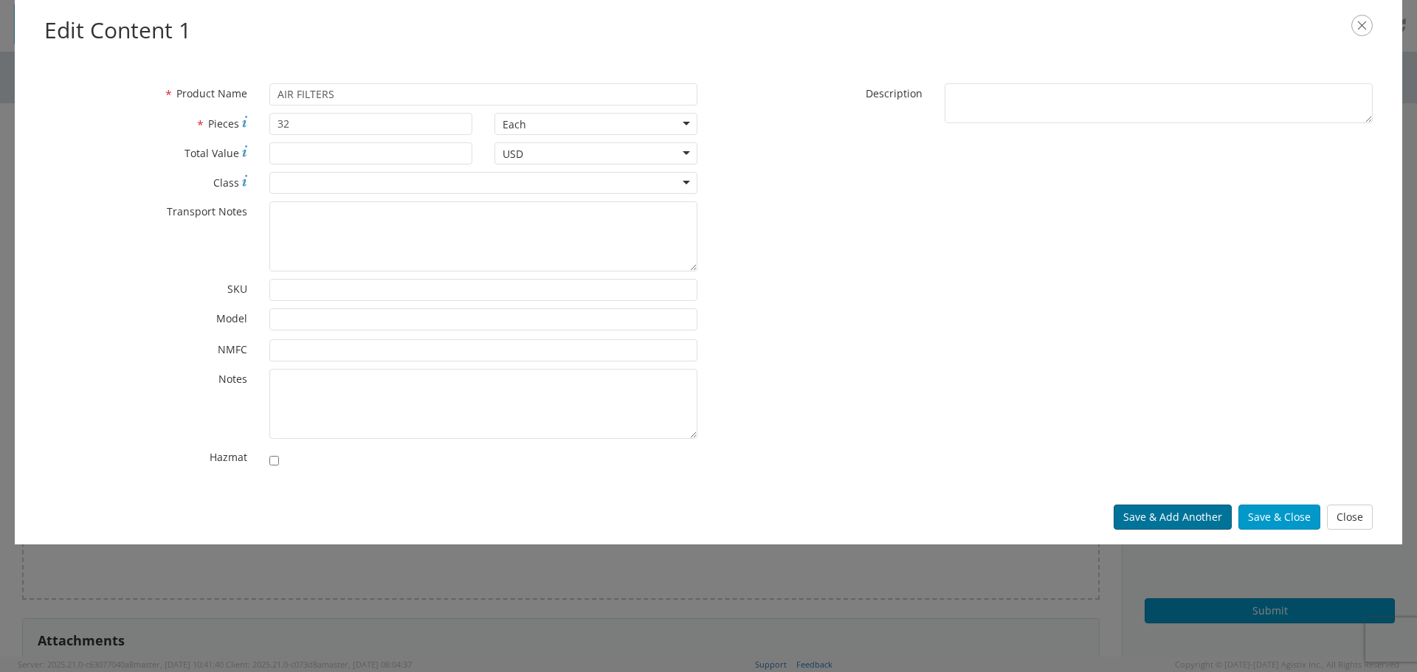
click at [1216, 521] on button "Save & Add Another" at bounding box center [1173, 517] width 118 height 25
click at [1344, 518] on button "Close" at bounding box center [1350, 517] width 46 height 25
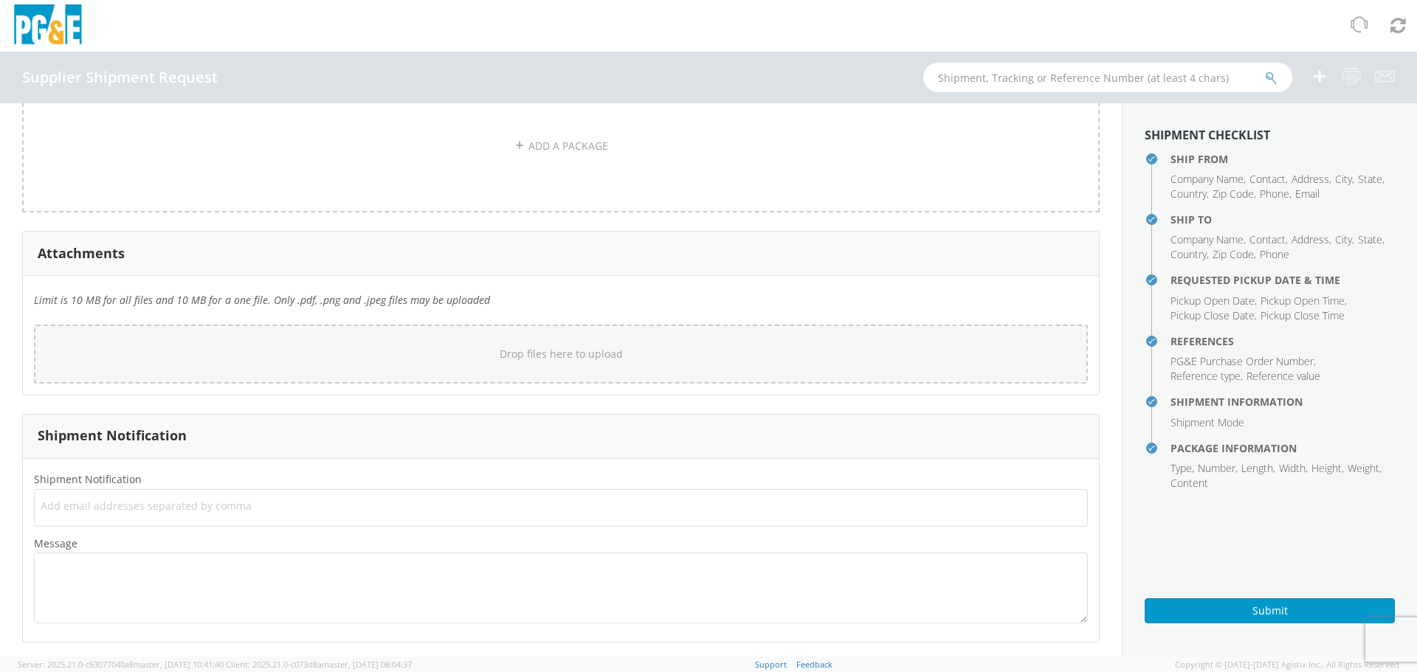
scroll to position [1292, 0]
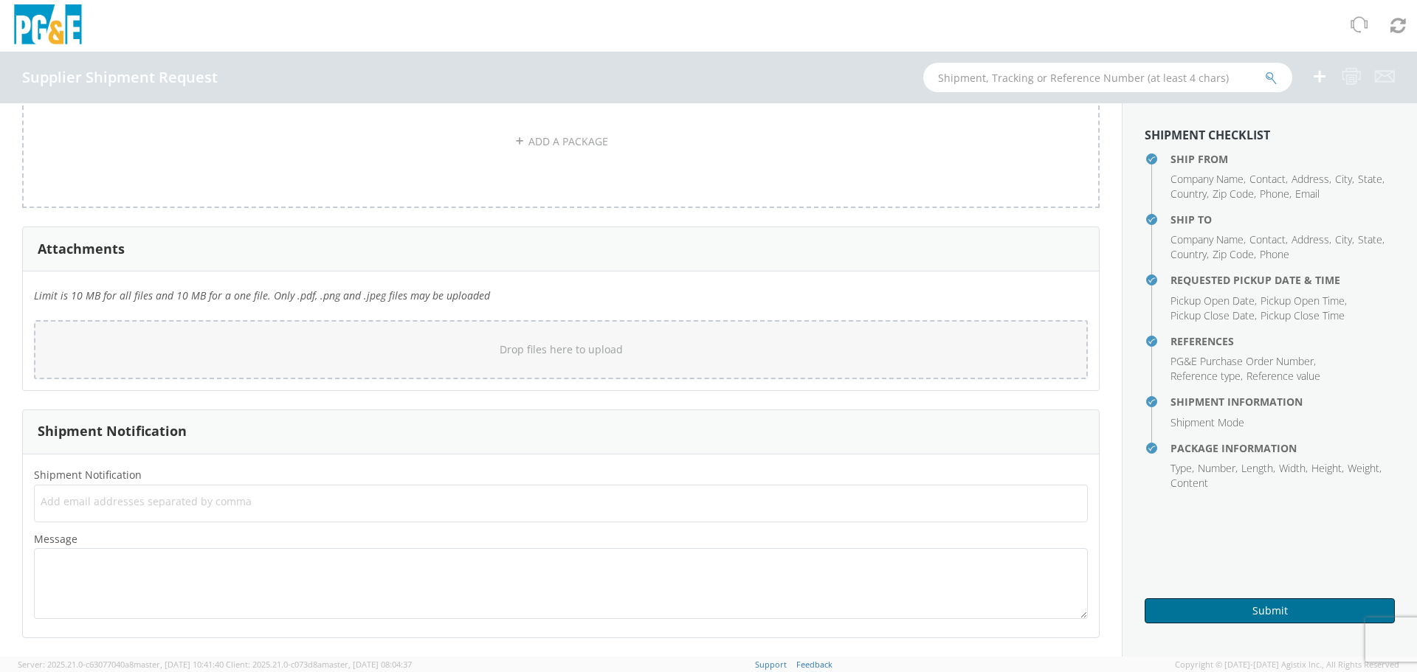
click at [1175, 618] on button "Submit" at bounding box center [1270, 611] width 250 height 25
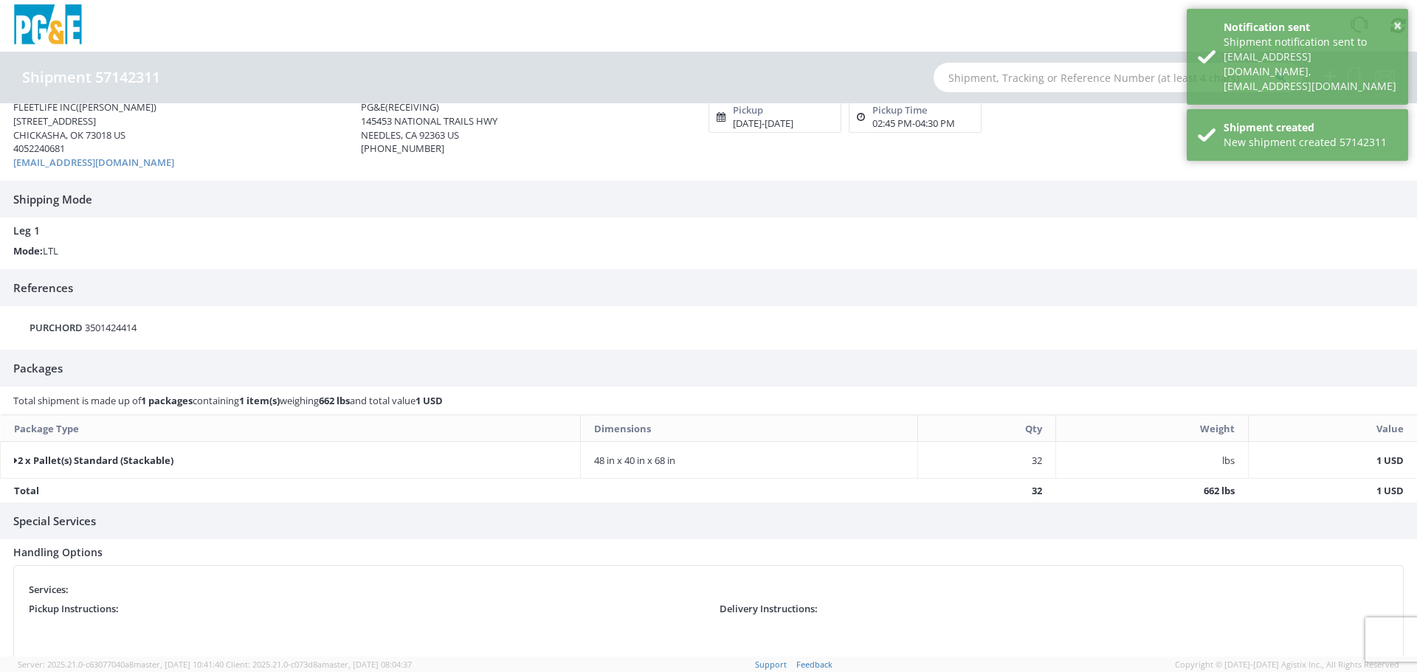
scroll to position [75, 0]
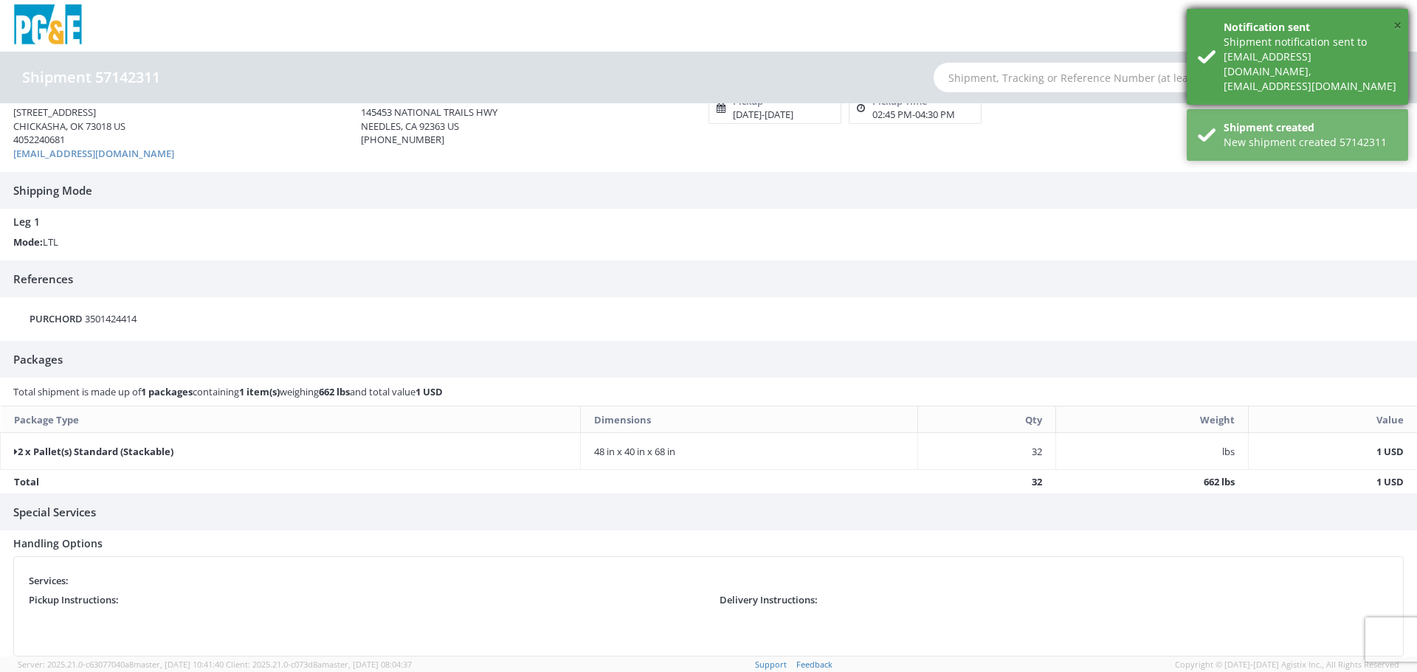
click at [1394, 29] on button "×" at bounding box center [1398, 26] width 8 height 21
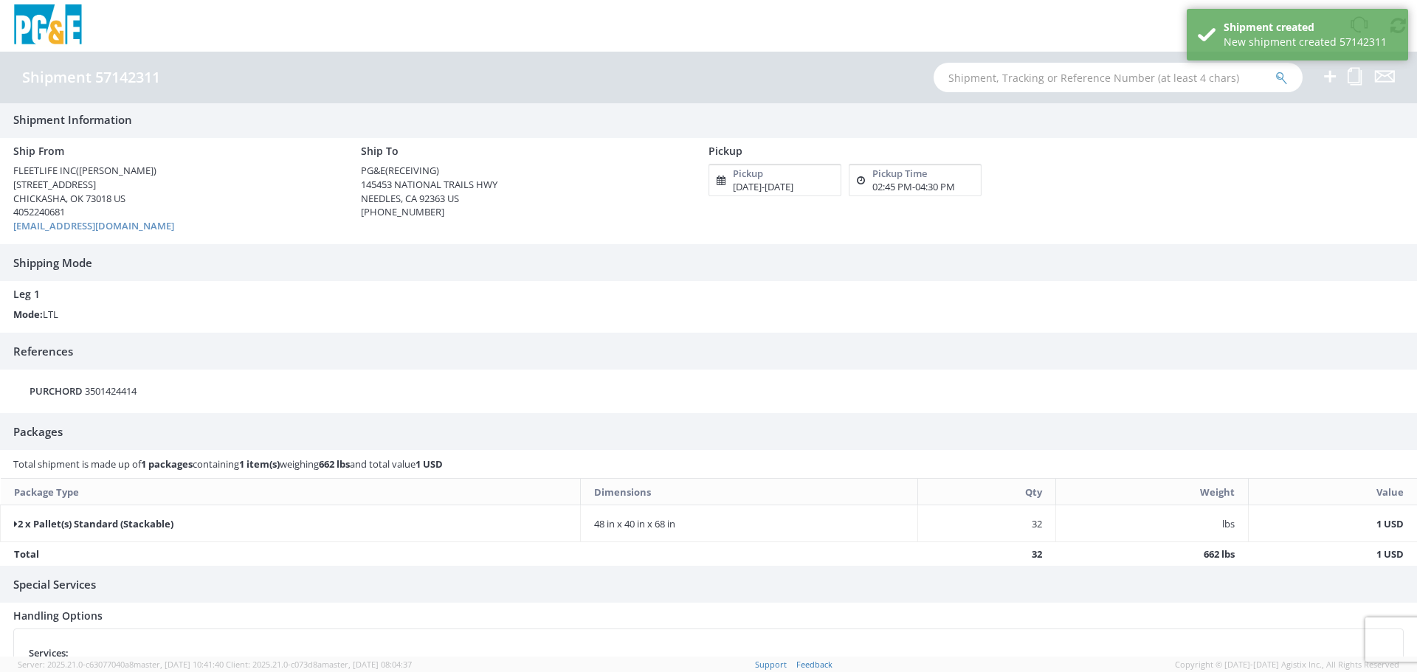
scroll to position [0, 0]
